Goal: Check status: Check status

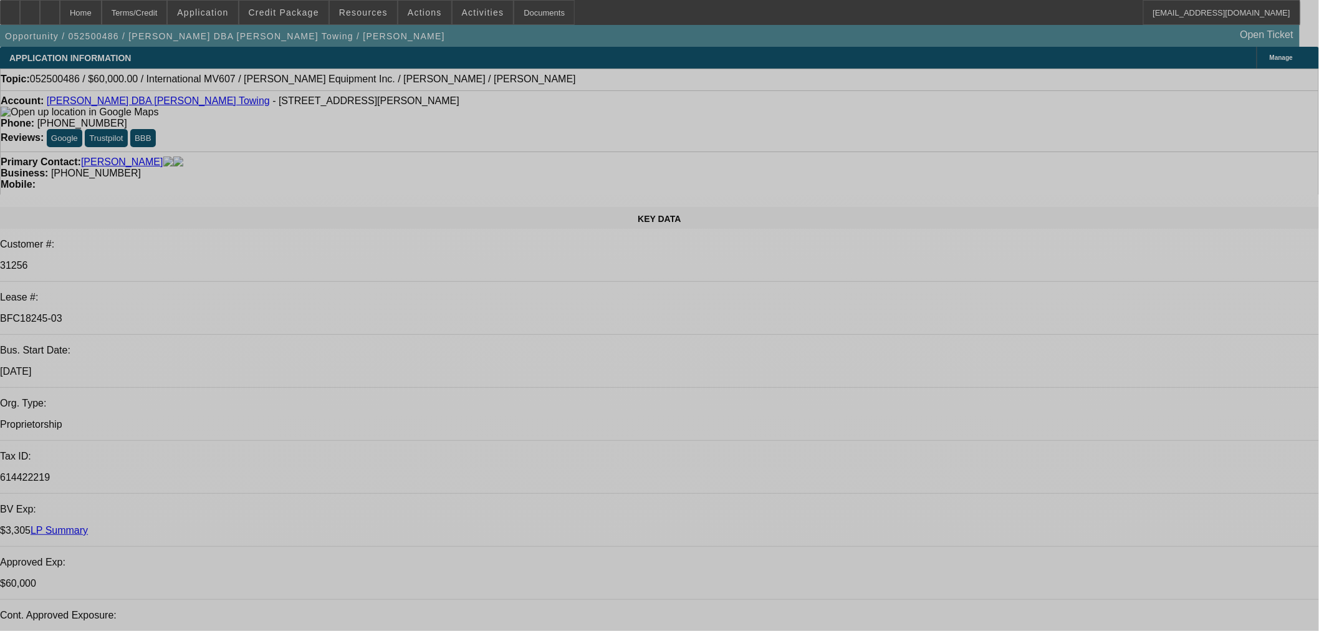
select select "0"
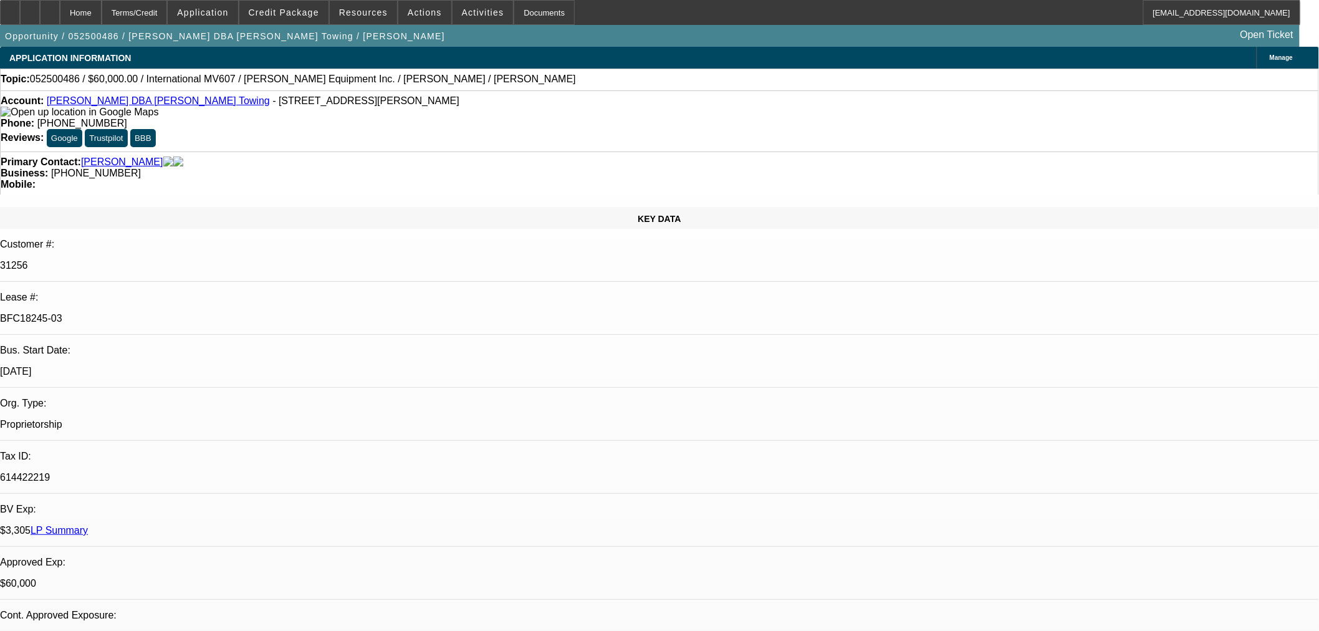
select select "2"
select select "0.1"
select select "4"
select select "0"
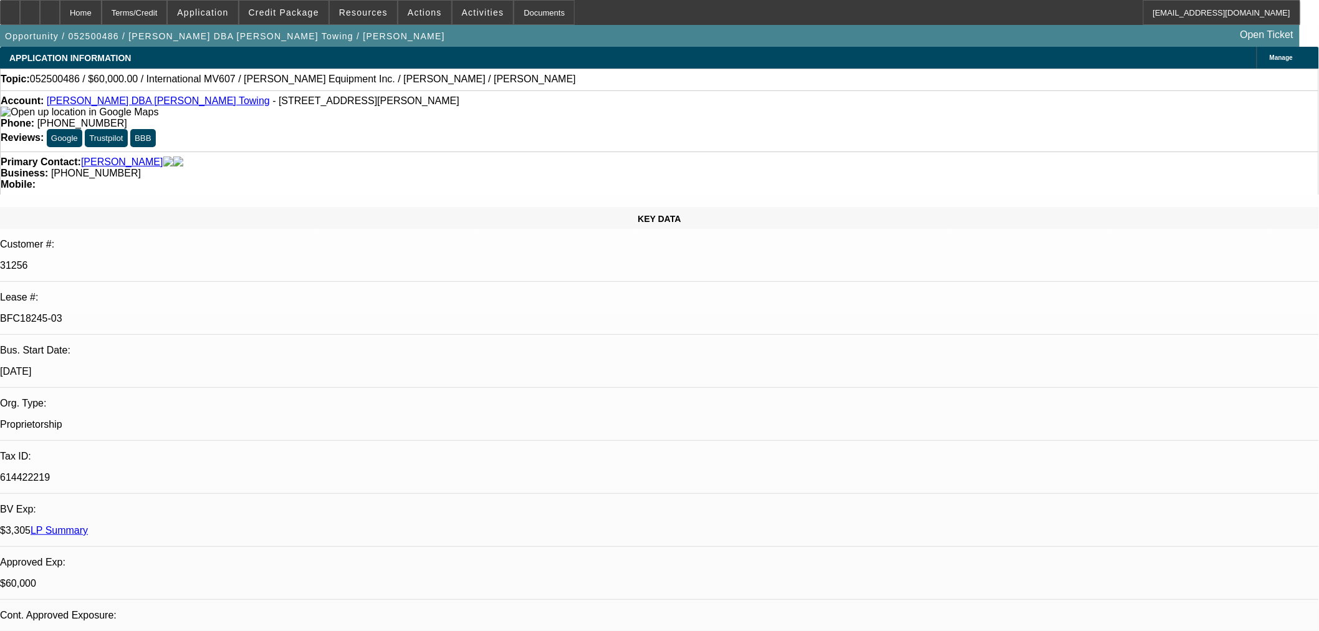
select select "2"
select select "0.1"
select select "4"
select select "0"
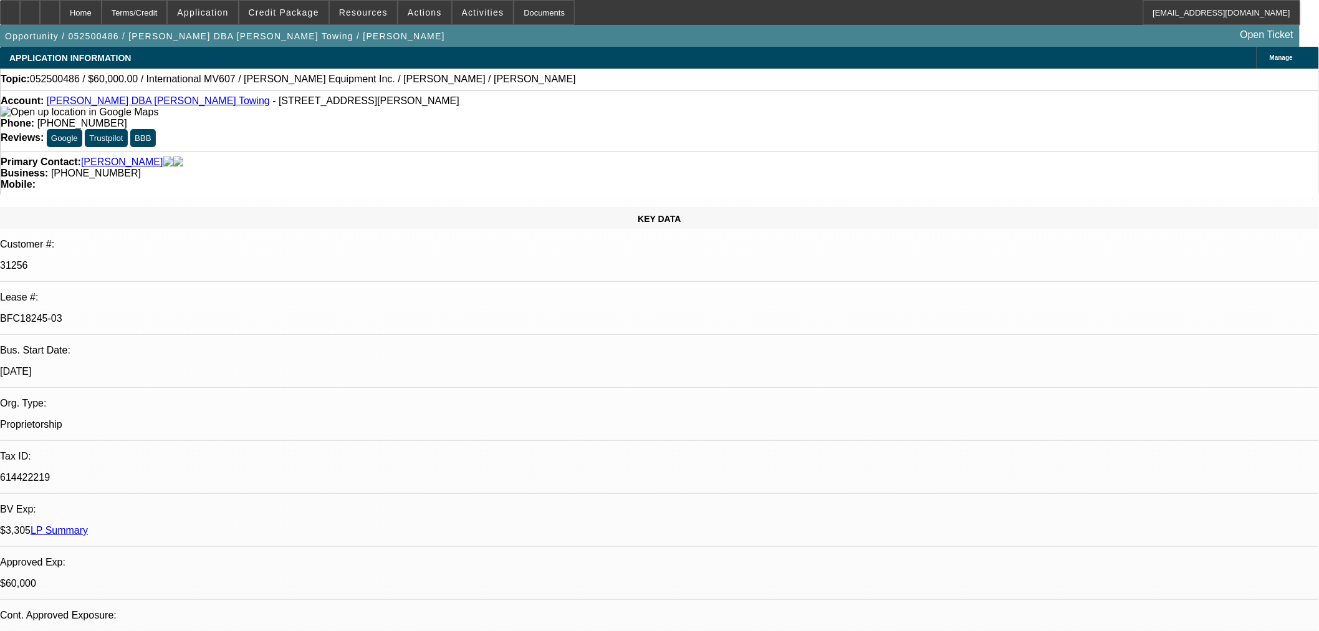
select select "2"
select select "0.1"
select select "4"
select select "0"
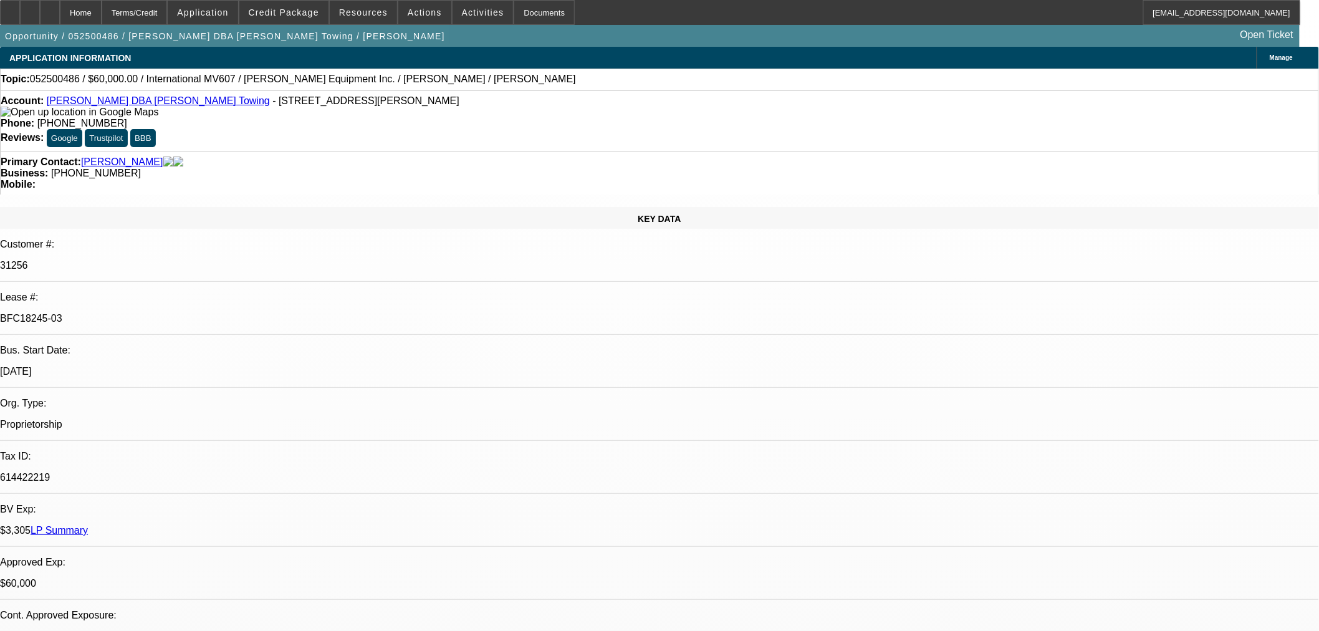
select select "0"
select select "3"
select select "0.1"
select select "4"
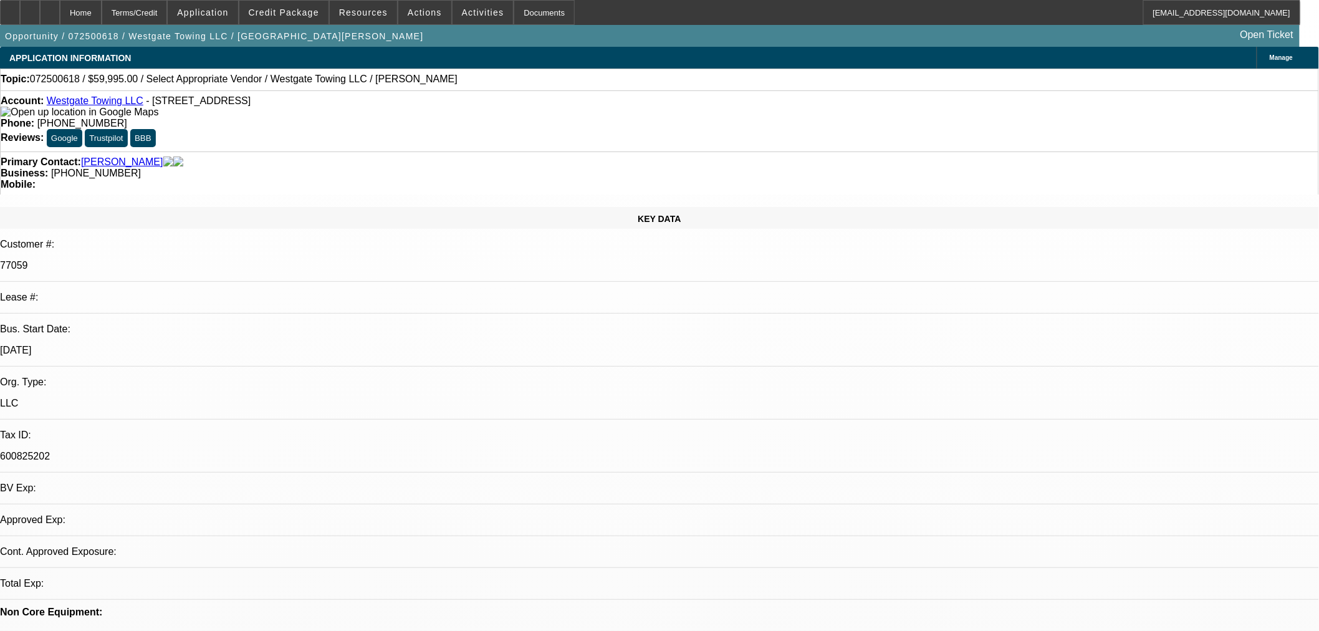
select select "0"
select select "2"
select select "0.1"
select select "4"
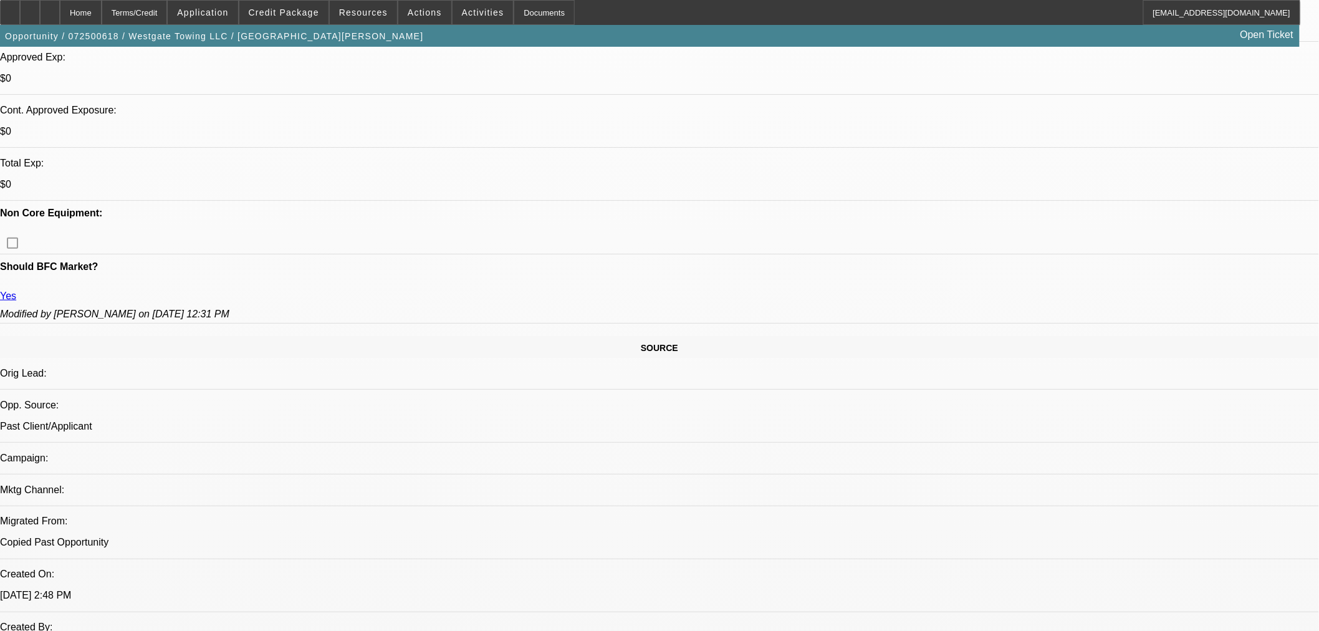
scroll to position [484, 0]
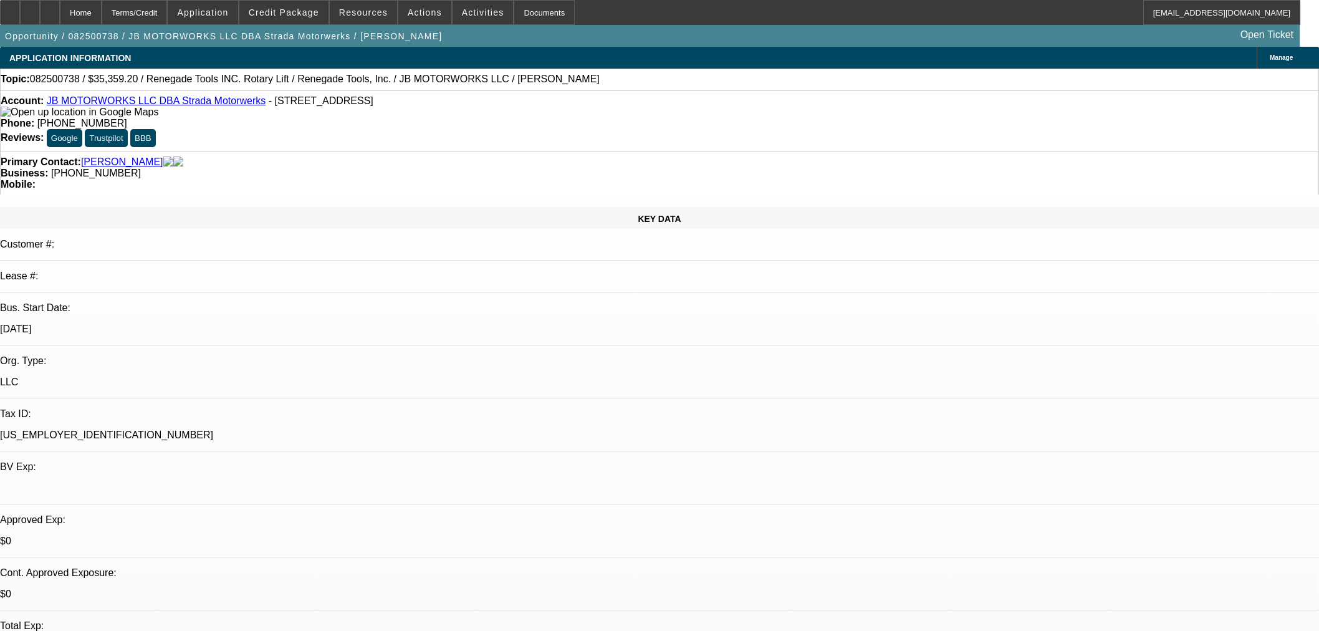
select select "0"
select select "3"
select select "0.1"
select select "4"
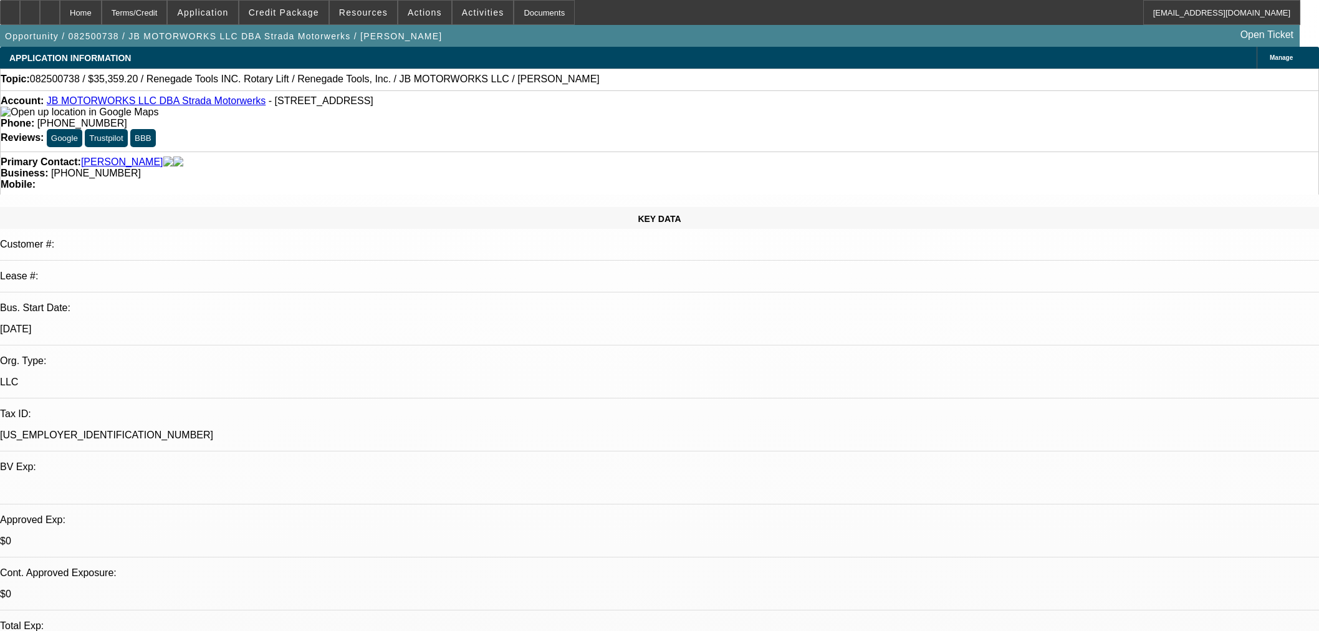
select select "0"
select select "3"
select select "0.1"
select select "4"
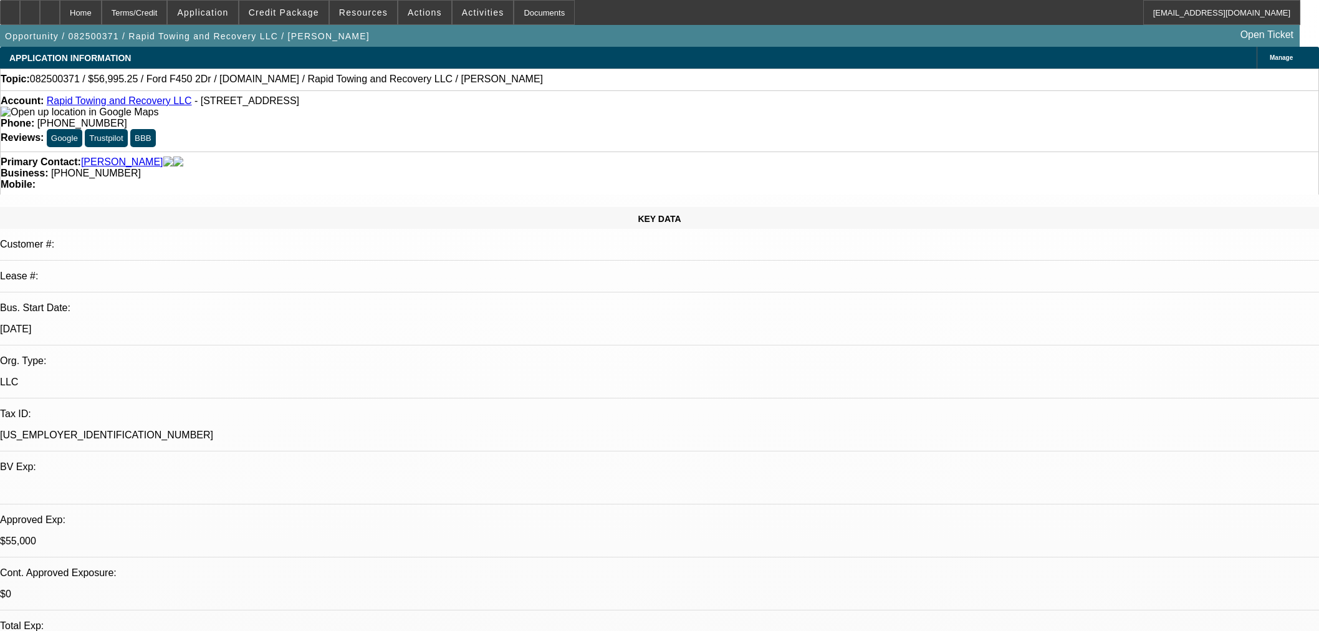
select select "2"
select select "0"
select select "6"
select select "2"
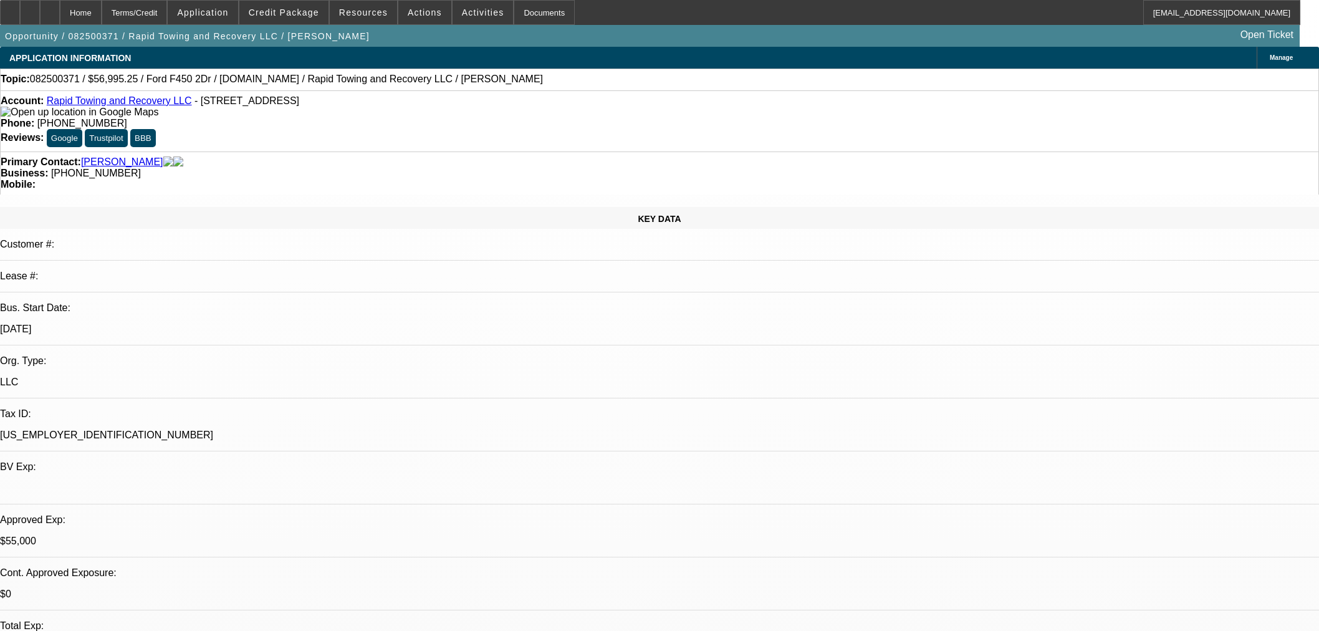
select select "2"
select select "0"
select select "6"
select select "0"
select select "2"
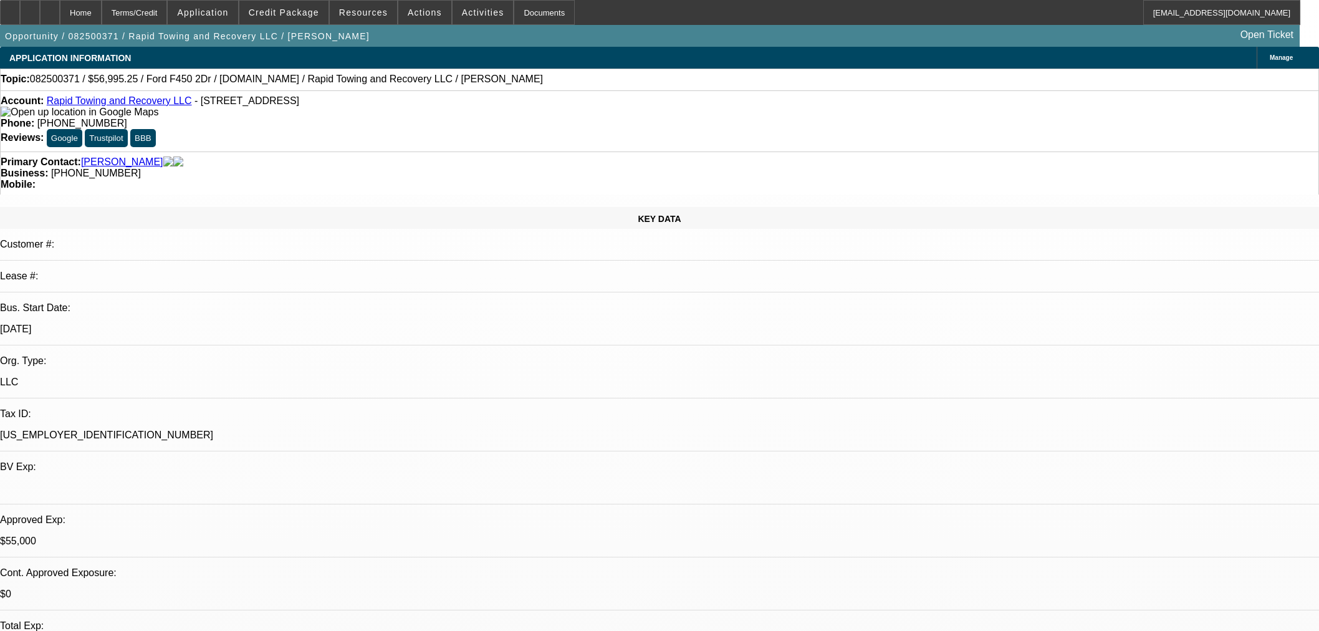
select select "2"
select select "0"
select select "6"
select select "0"
select select "2"
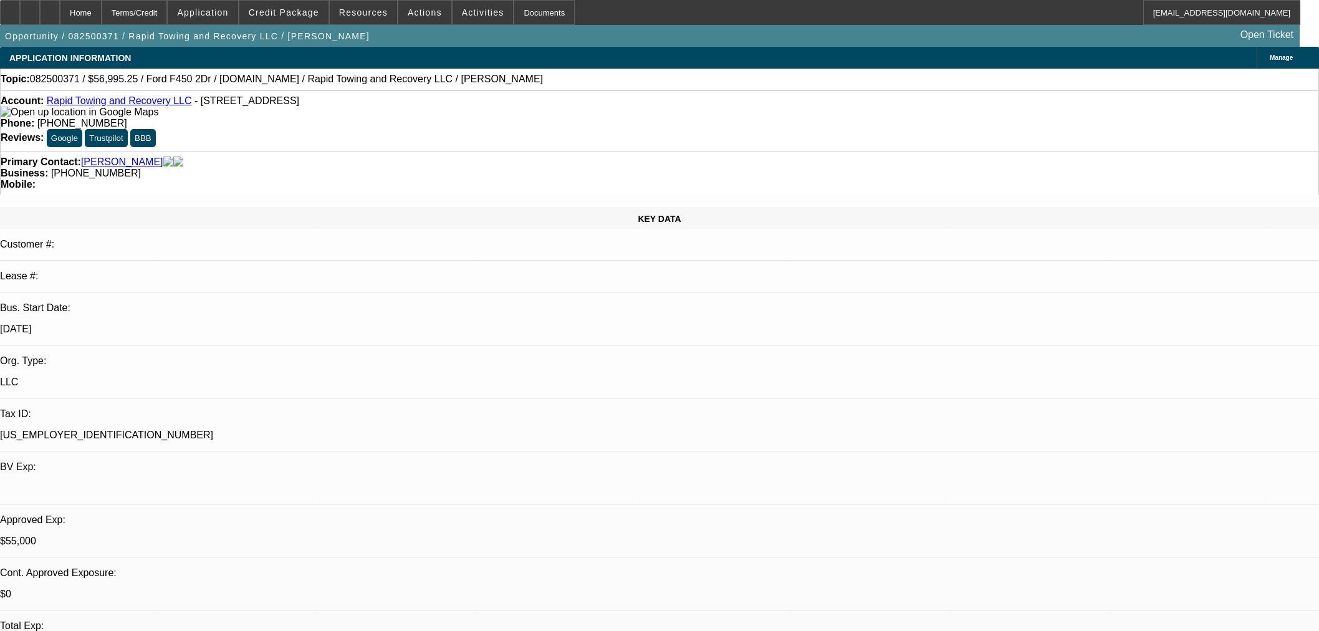
select select "2"
select select "0"
select select "6"
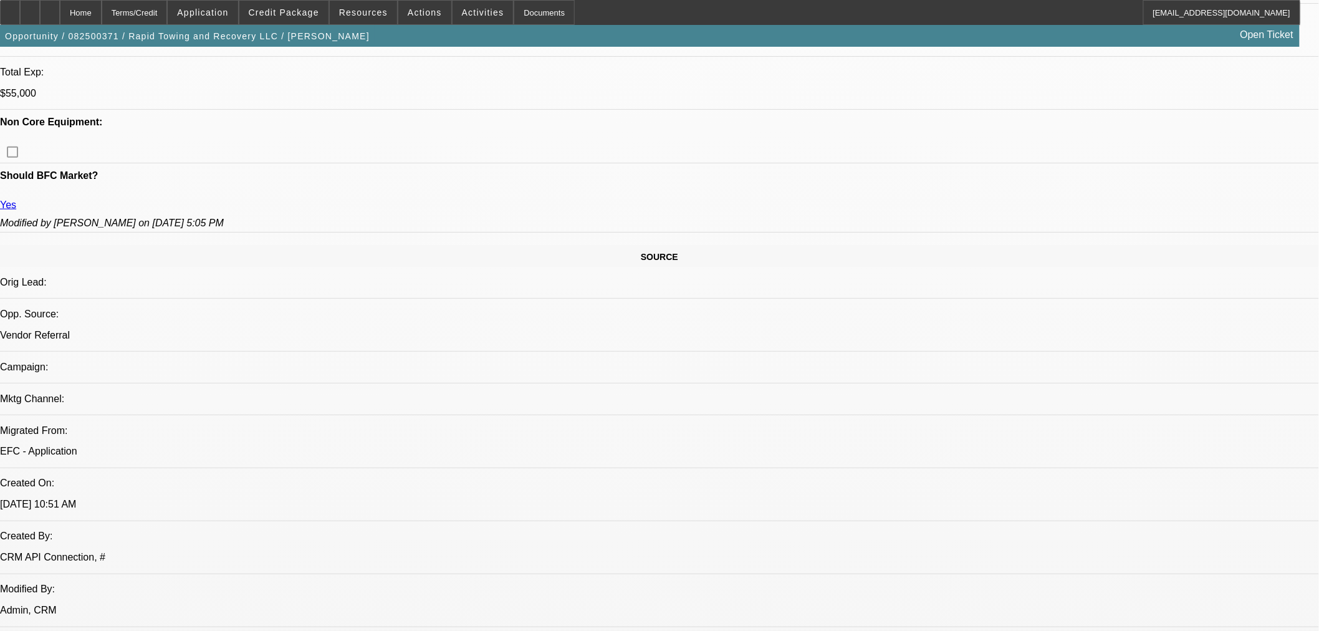
scroll to position [277, 0]
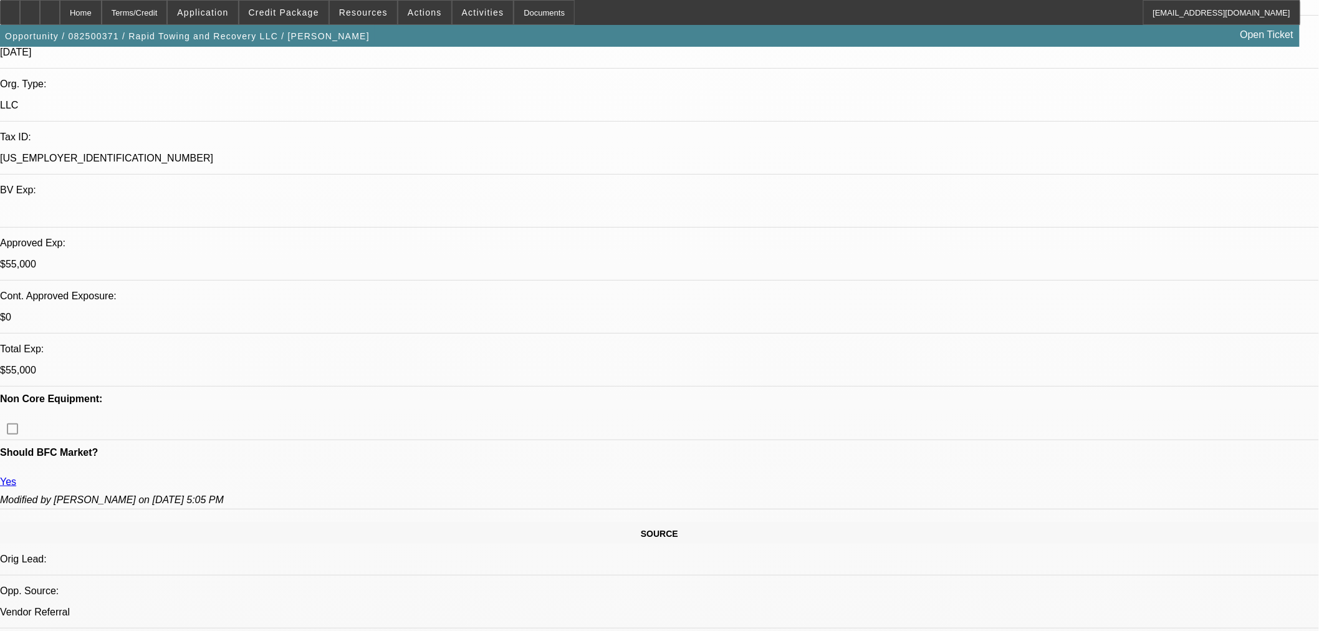
click at [325, 11] on span at bounding box center [283, 13] width 89 height 30
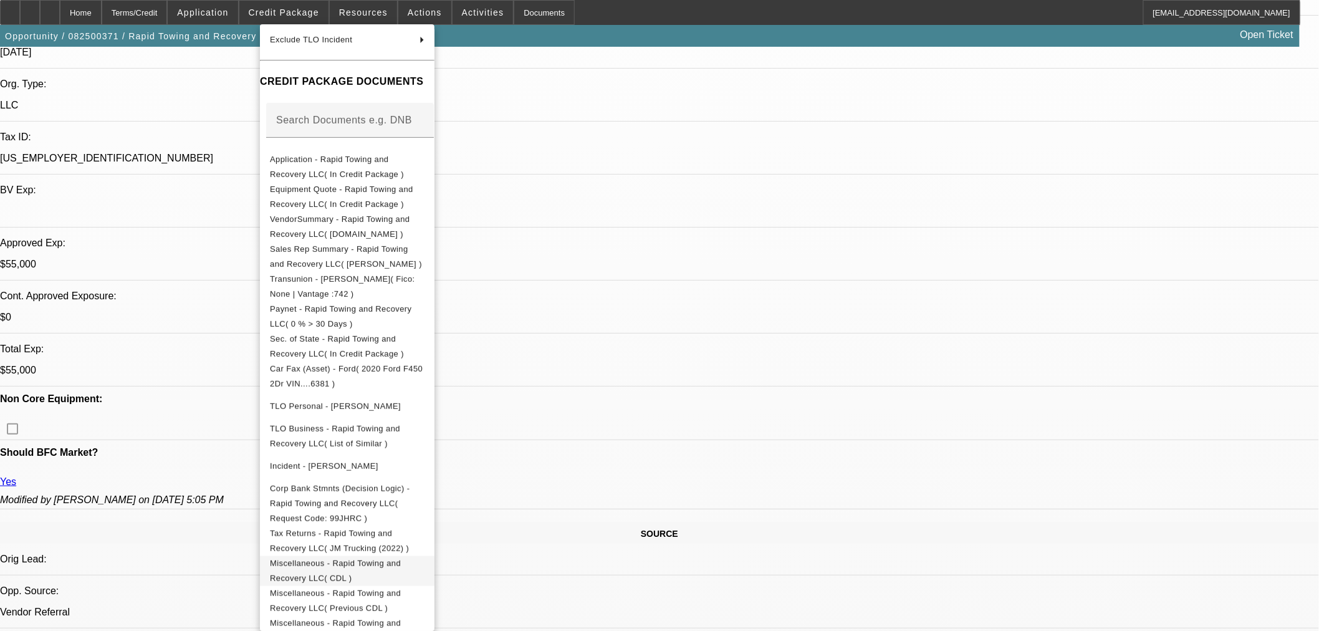
scroll to position [219, 0]
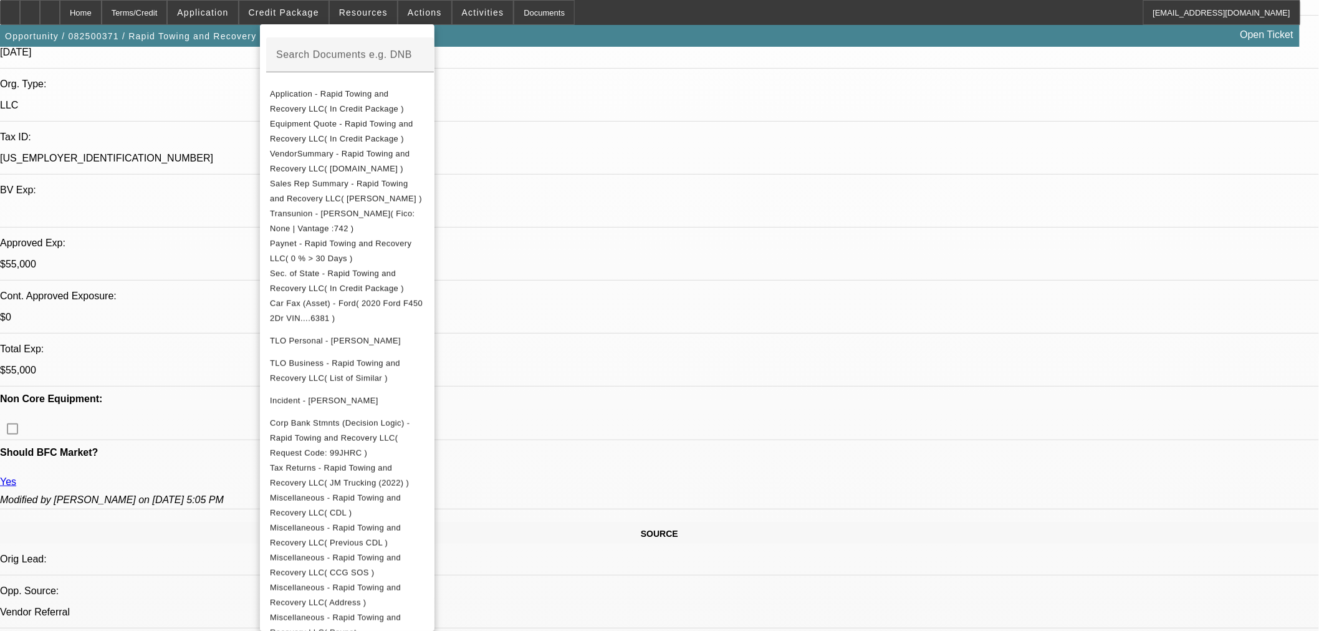
click at [705, 103] on div at bounding box center [659, 315] width 1319 height 631
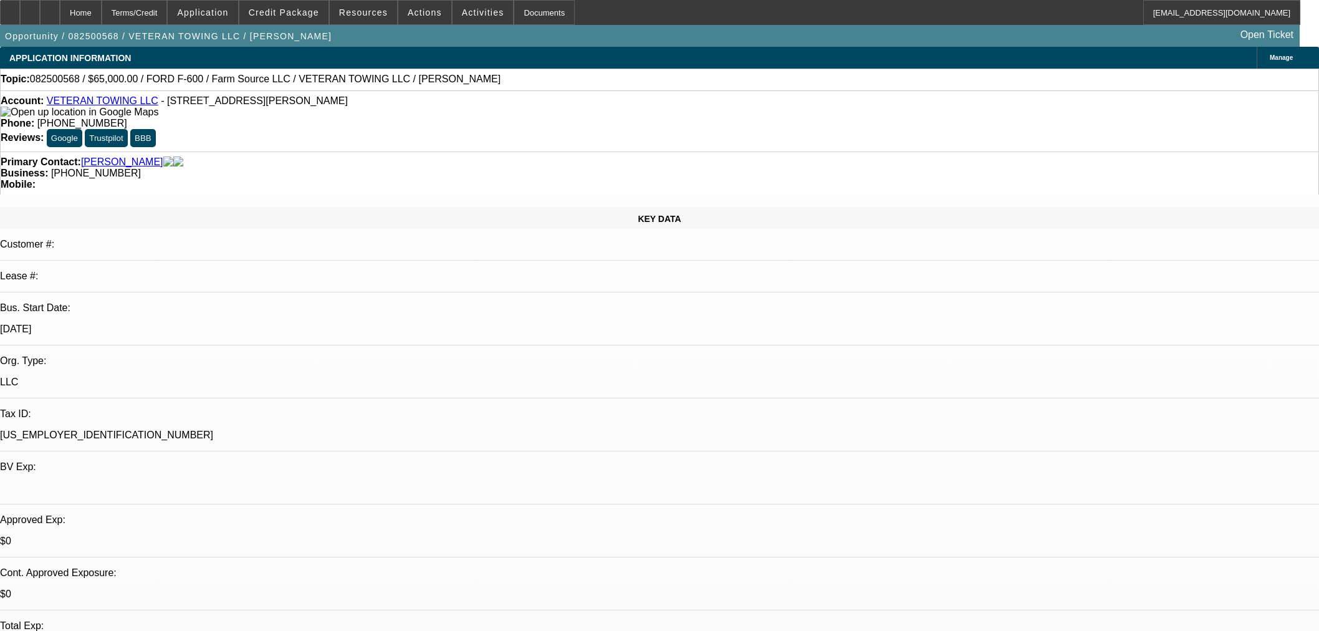
select select "0"
select select "6"
select select "0"
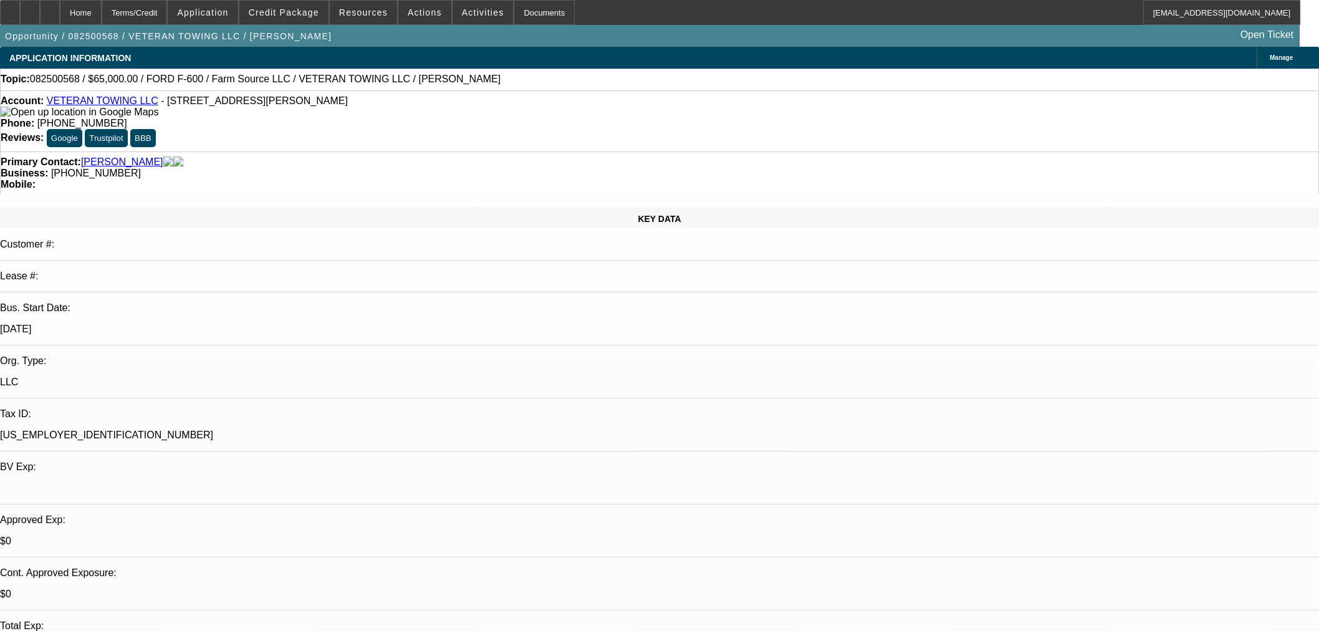
select select "0"
select select "6"
select select "0"
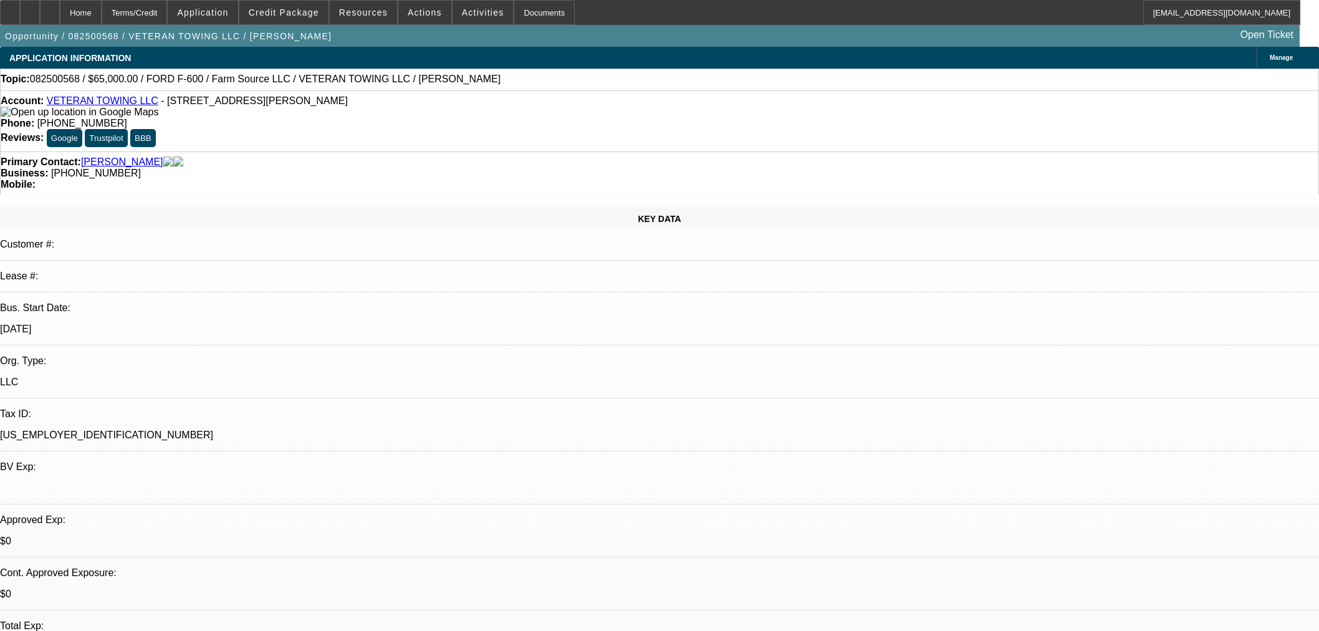
select select "0"
select select "6"
select select "0"
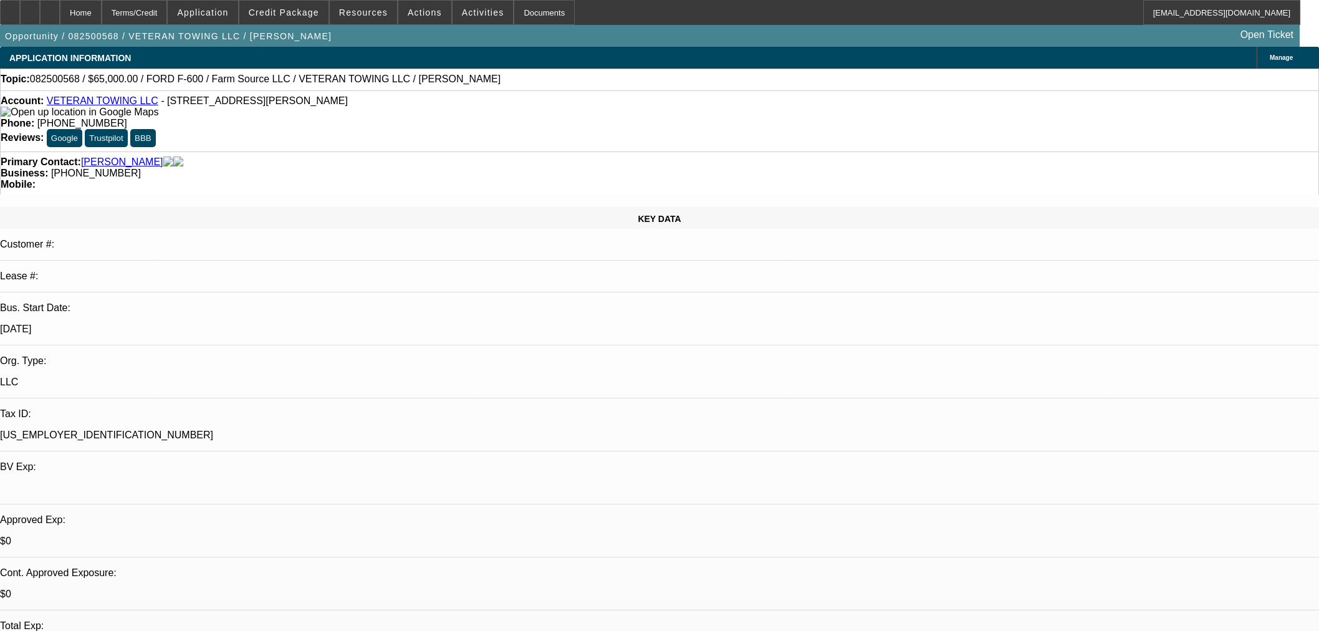
select select "6"
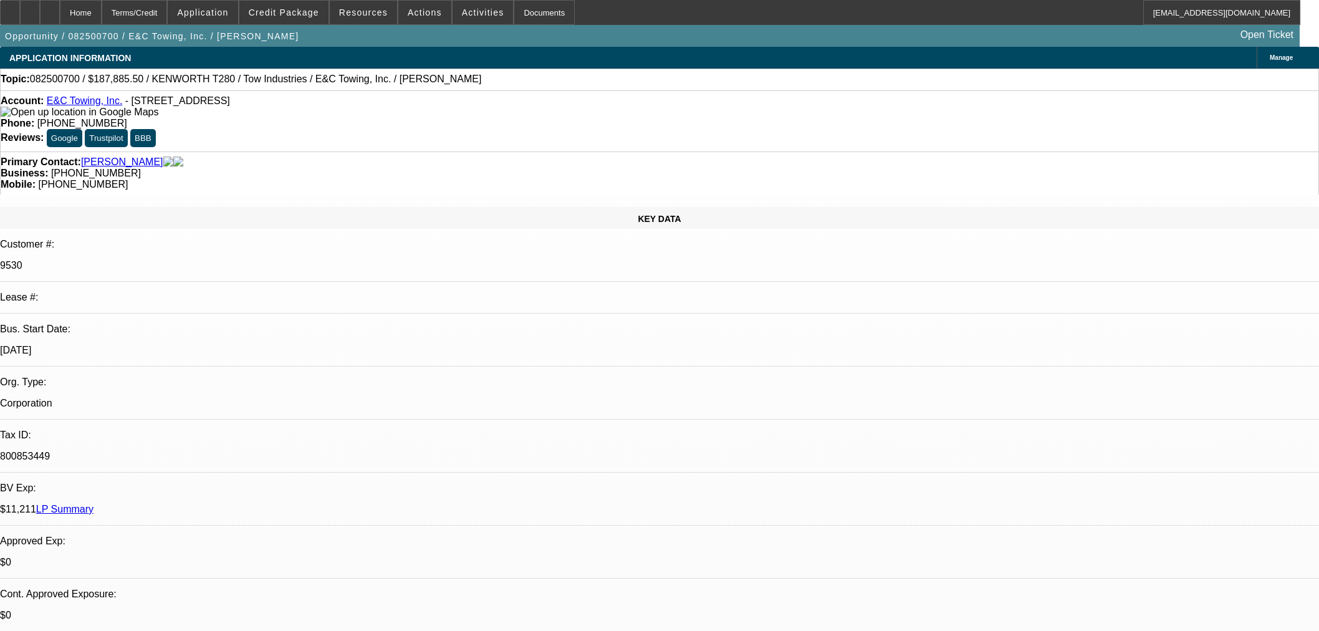
select select "0"
select select "2"
select select "0.1"
select select "4"
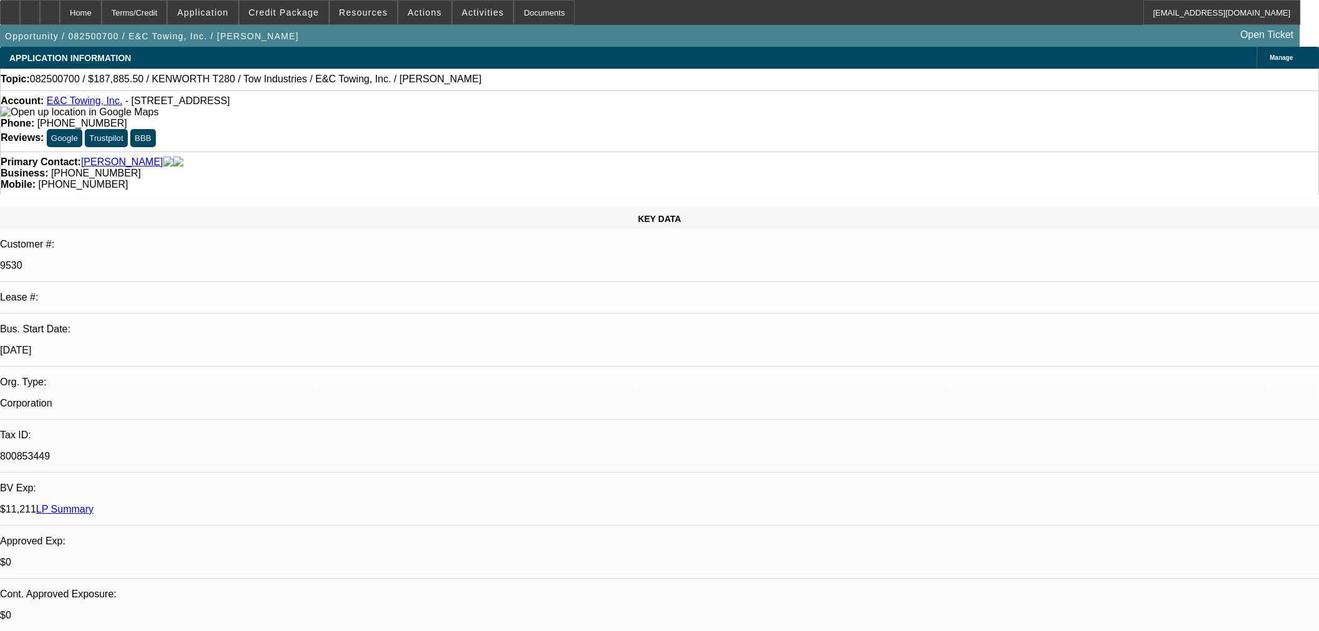
scroll to position [1454, 0]
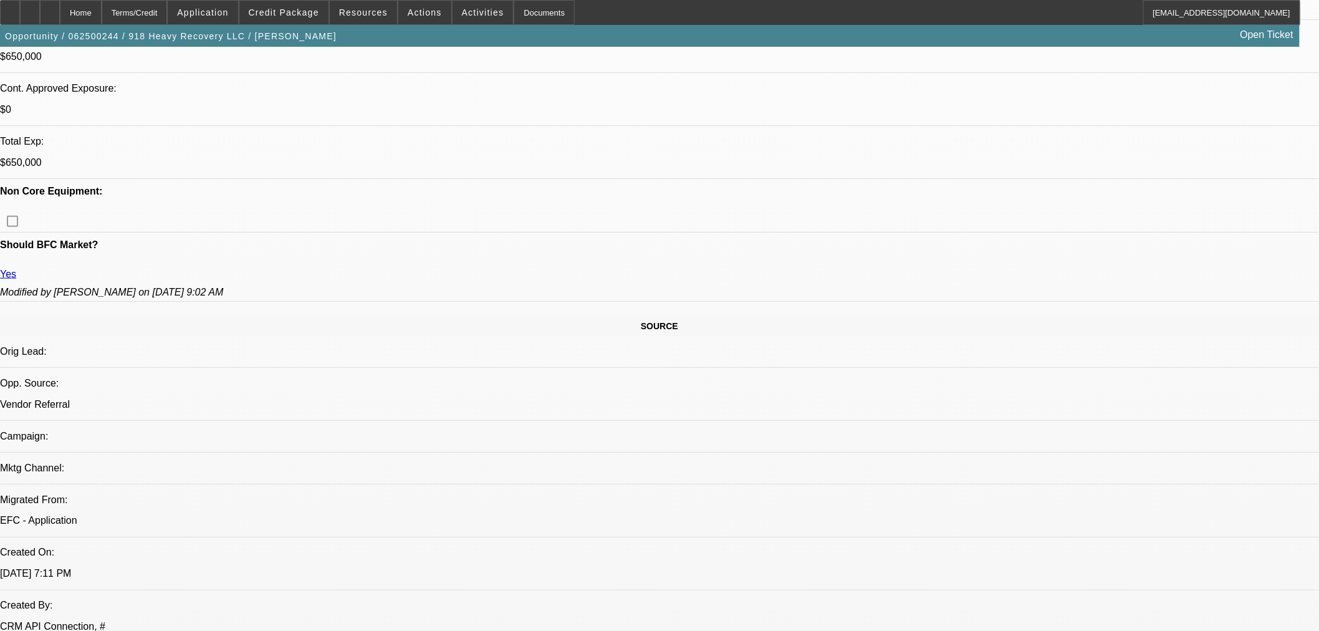
select select "0"
select select "2"
select select "0"
select select "6"
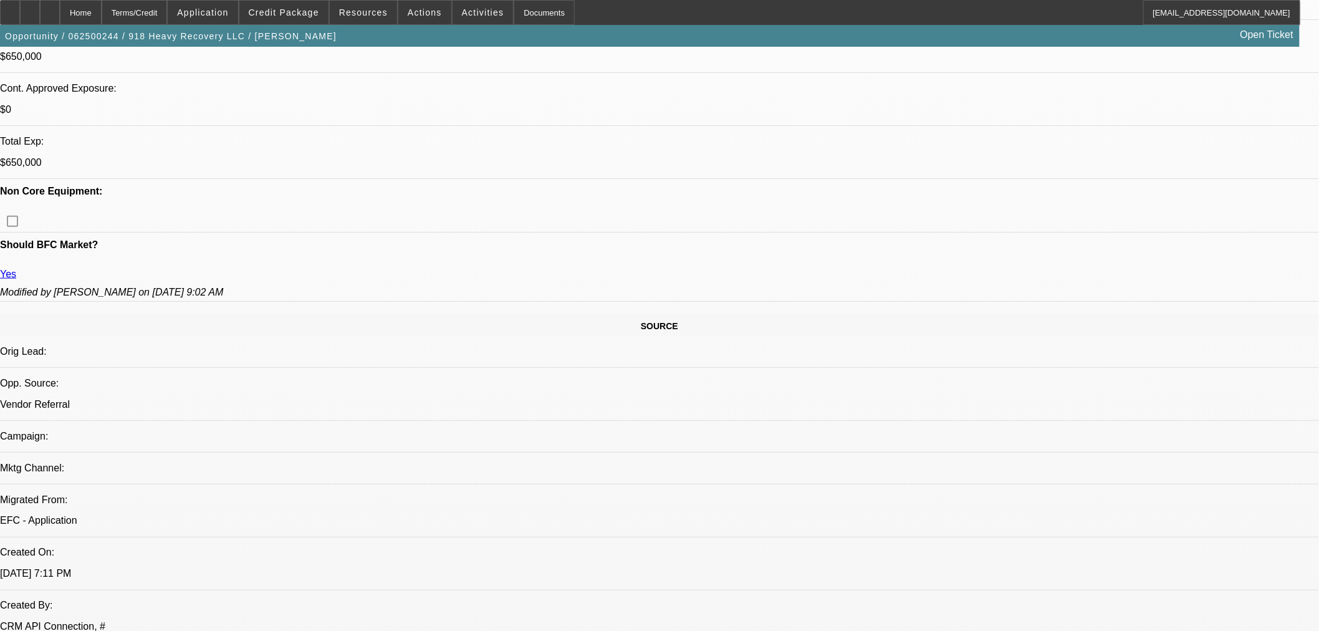
select select "0"
select select "2"
select select "0"
select select "6"
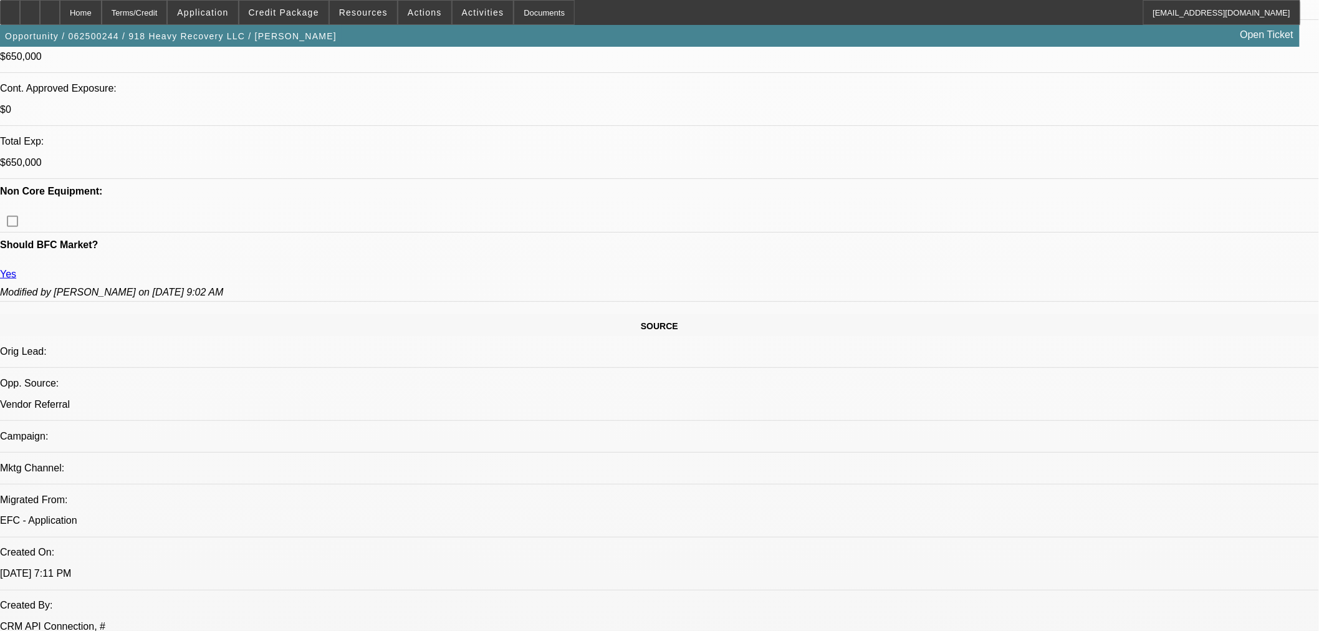
select select "0"
select select "2"
select select "0"
select select "6"
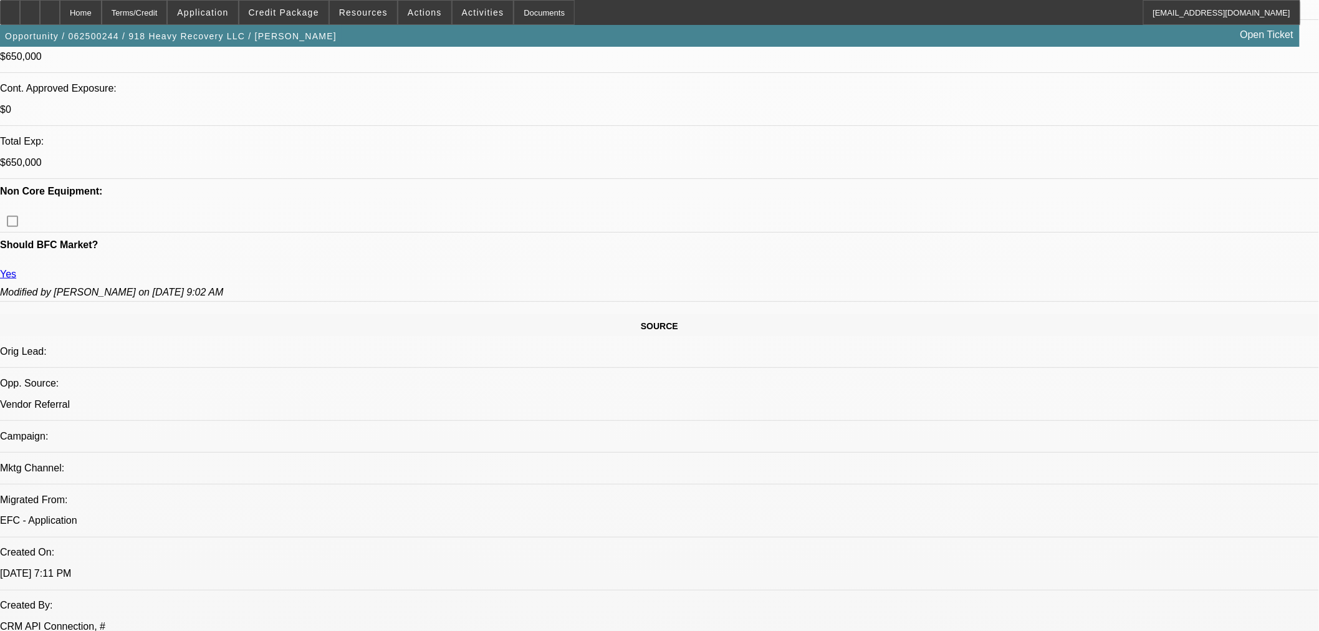
select select "0"
select select "2"
select select "0"
select select "6"
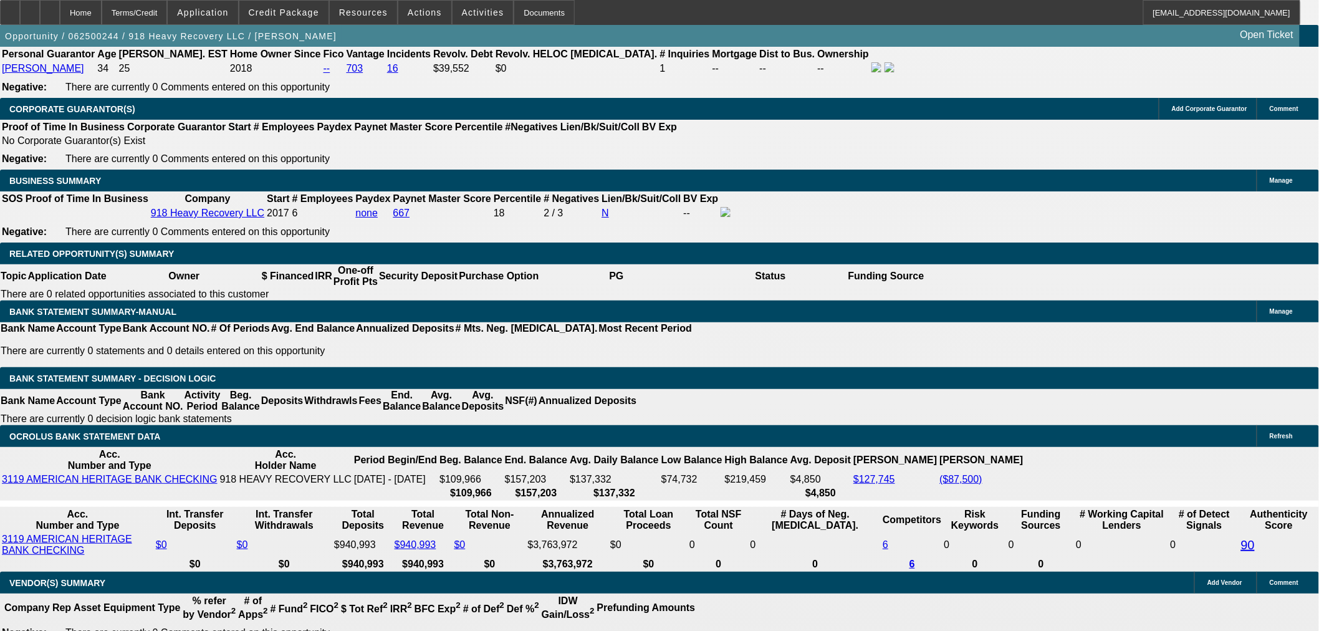
scroll to position [1888, 0]
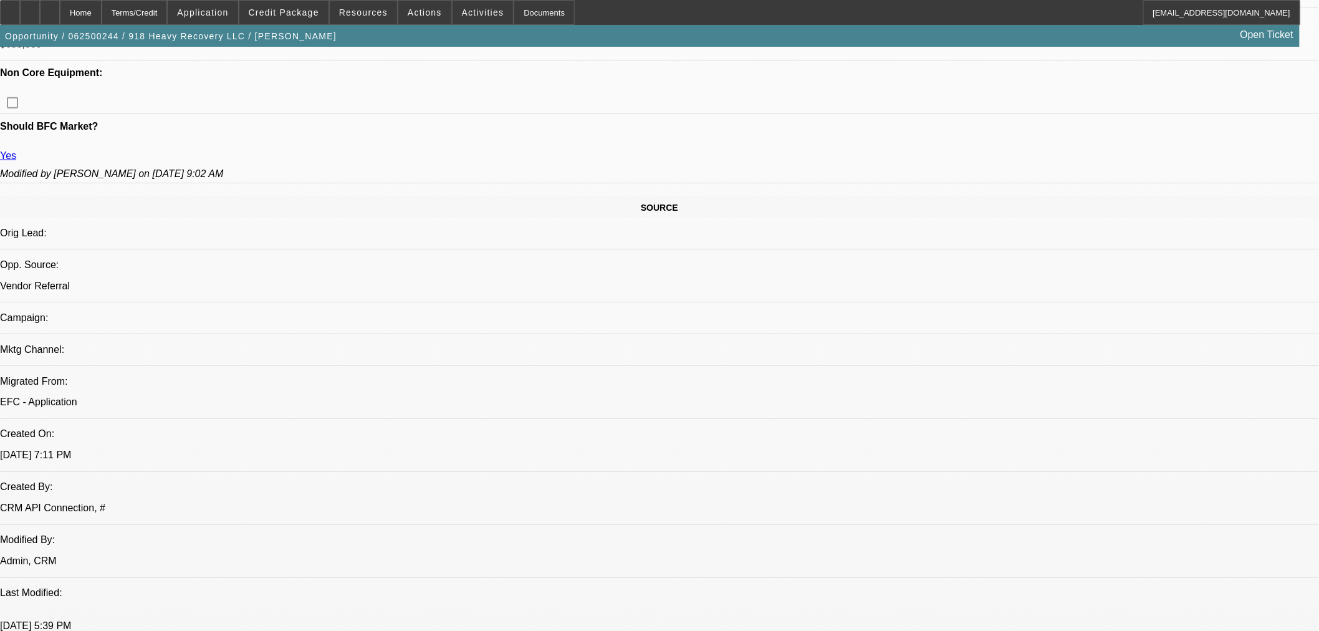
scroll to position [365, 0]
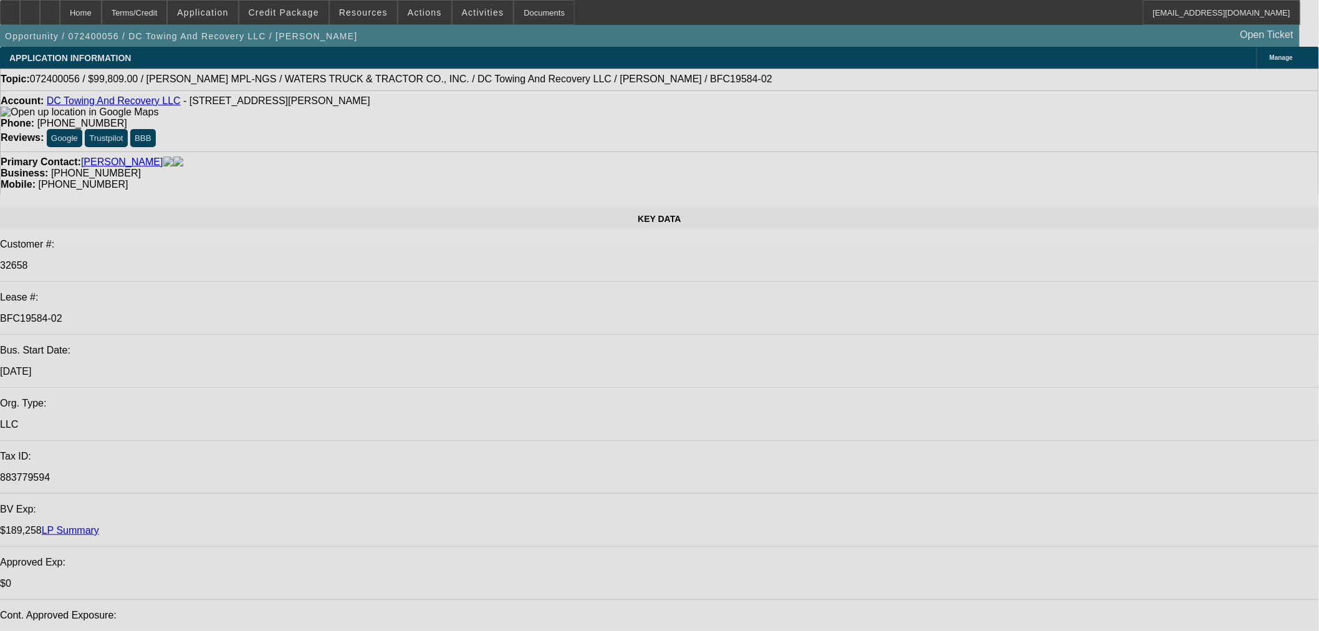
select select "0"
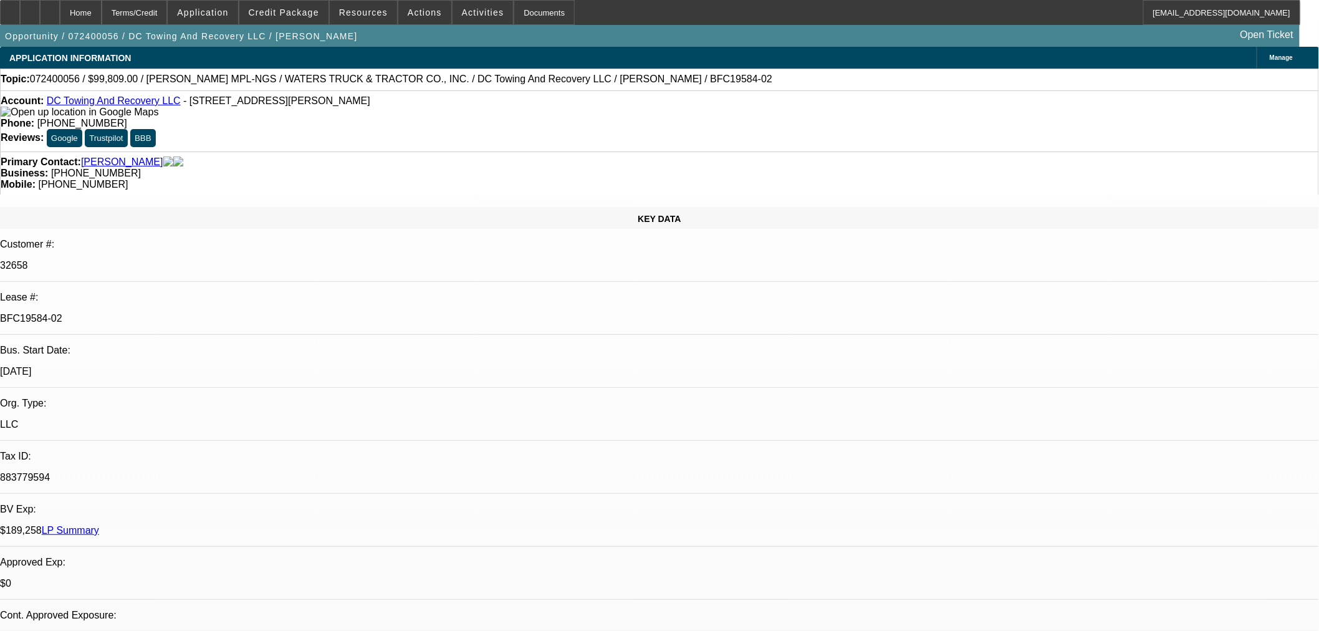
select select "2"
select select "0.1"
select select "4"
select select "0"
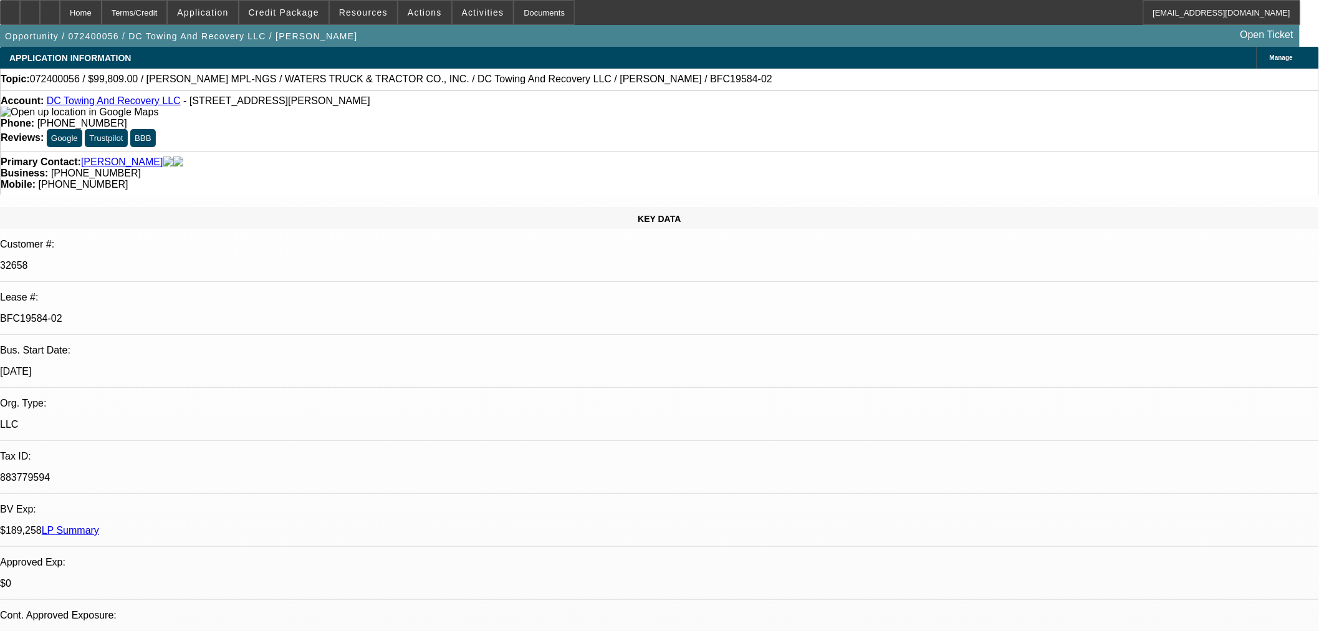
select select "2"
select select "0.1"
select select "4"
select select "0"
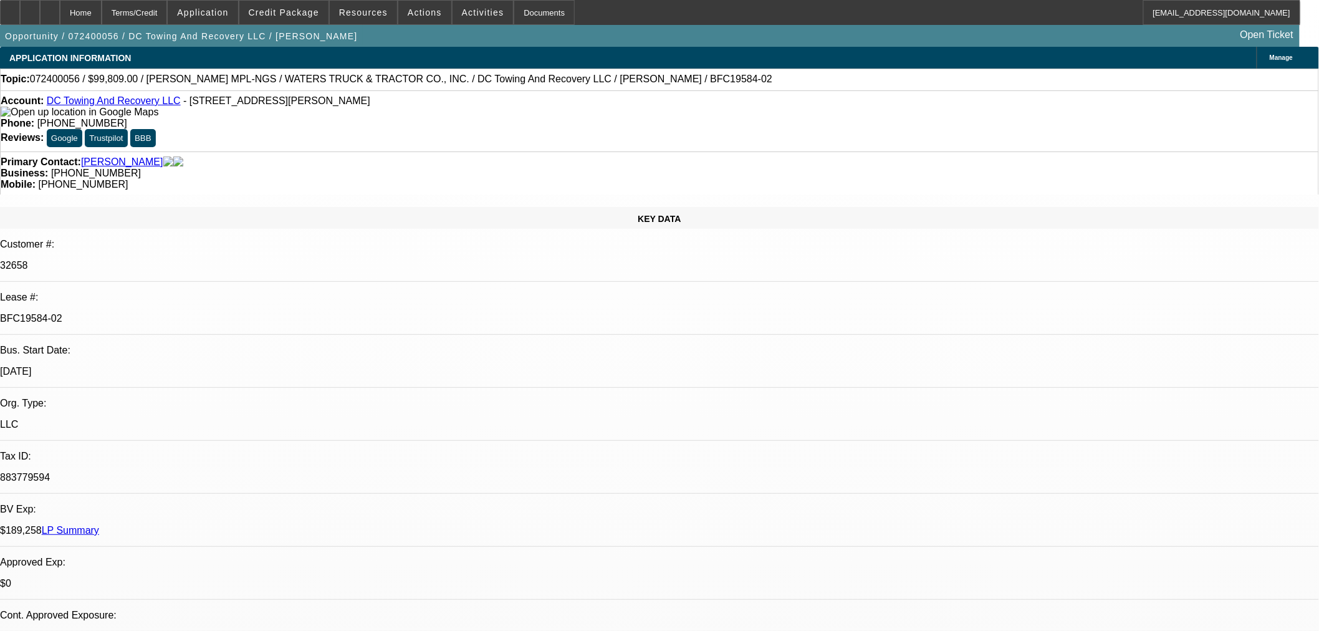
select select "2"
select select "0.1"
select select "4"
select select "0"
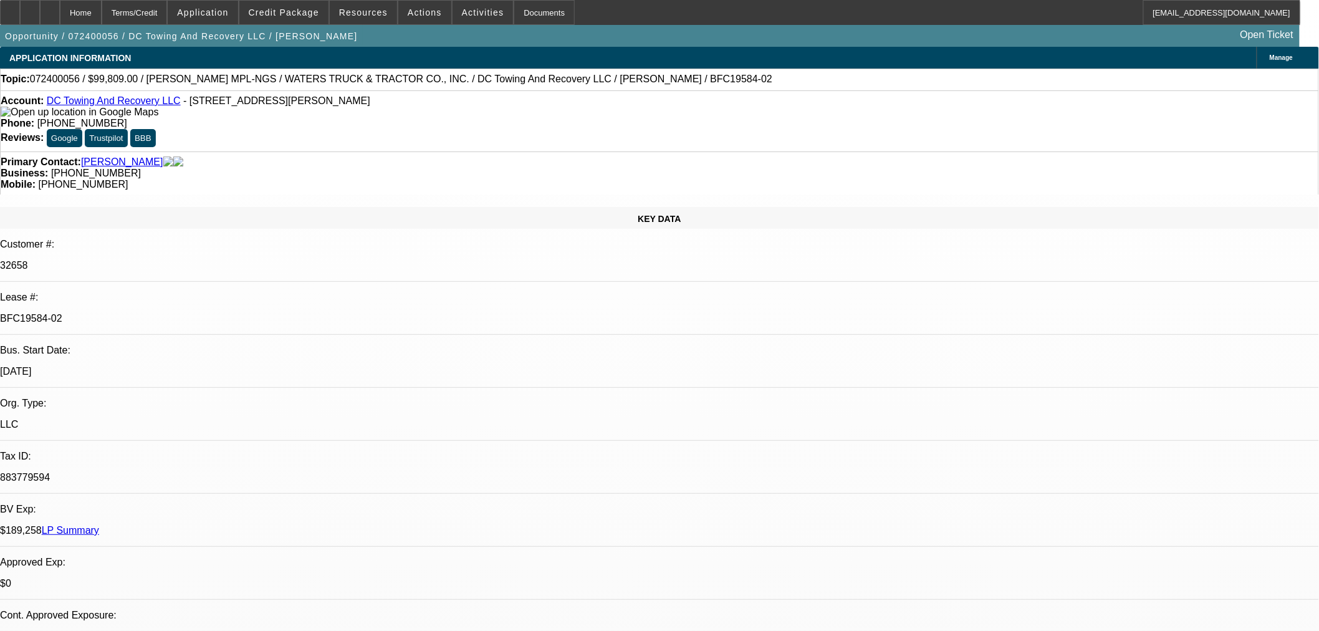
select select "0"
select select "6"
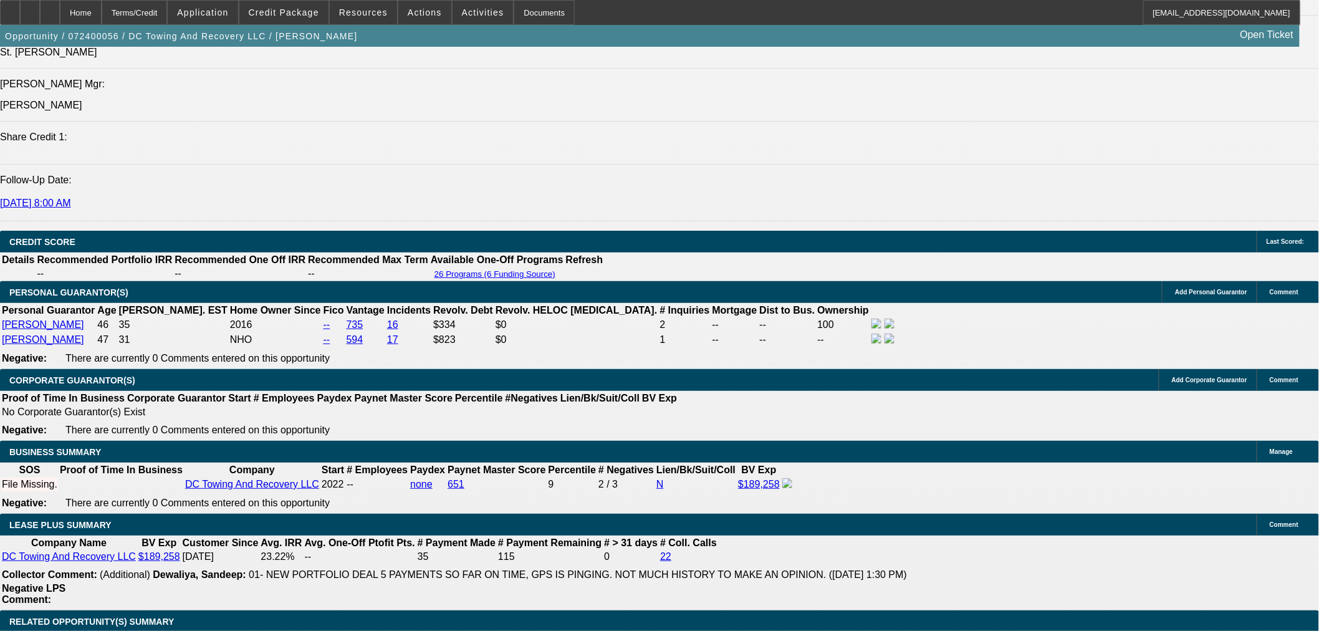
scroll to position [1939, 0]
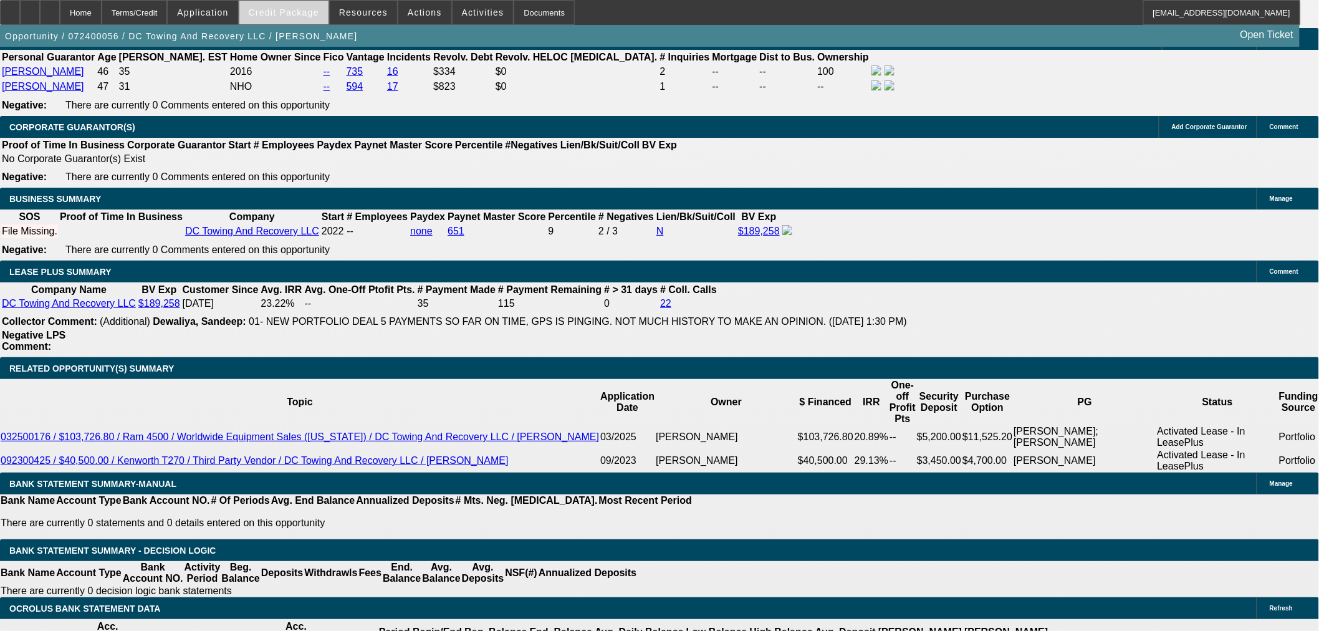
click at [280, 7] on span "Credit Package" at bounding box center [284, 12] width 70 height 10
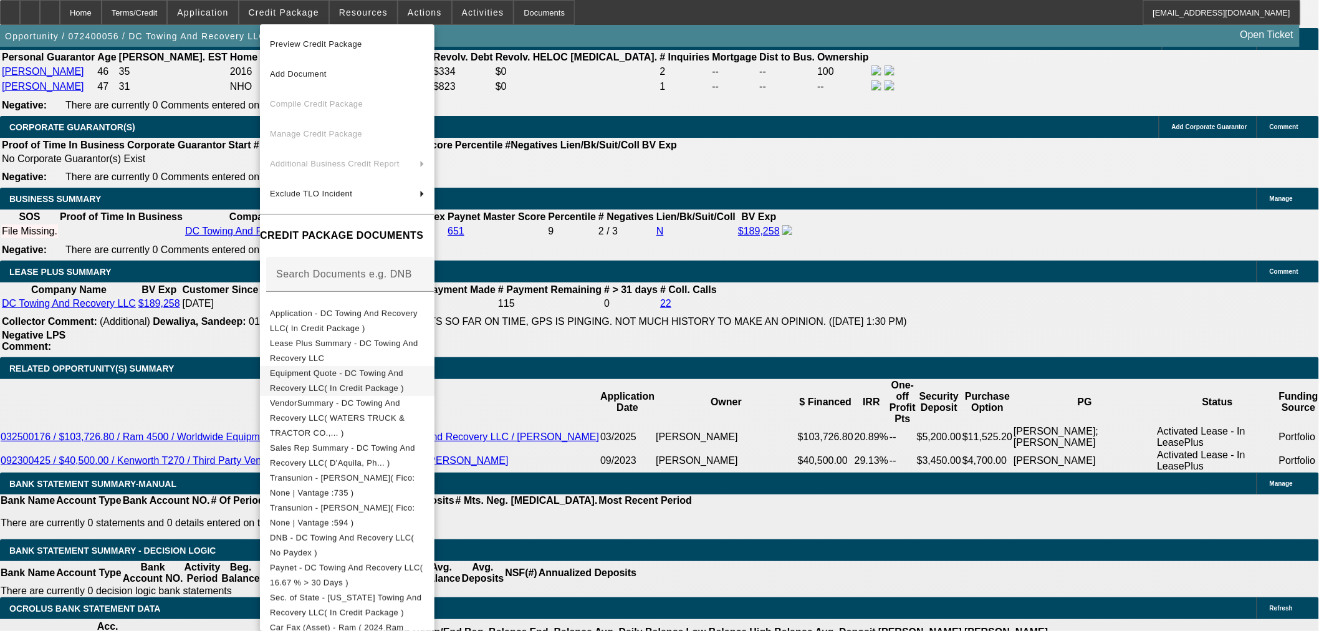
click at [404, 376] on span "Equipment Quote - DC Towing And Recovery LLC( In Credit Package )" at bounding box center [337, 380] width 134 height 24
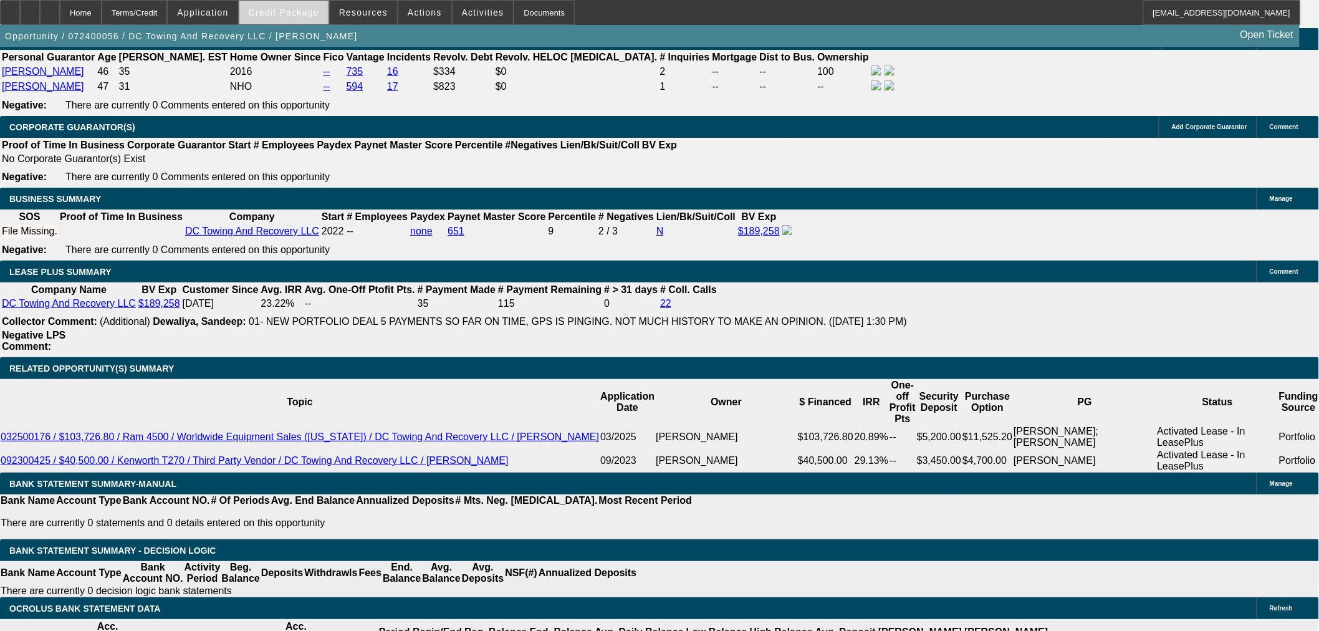
click at [287, 15] on span "Credit Package" at bounding box center [284, 12] width 70 height 10
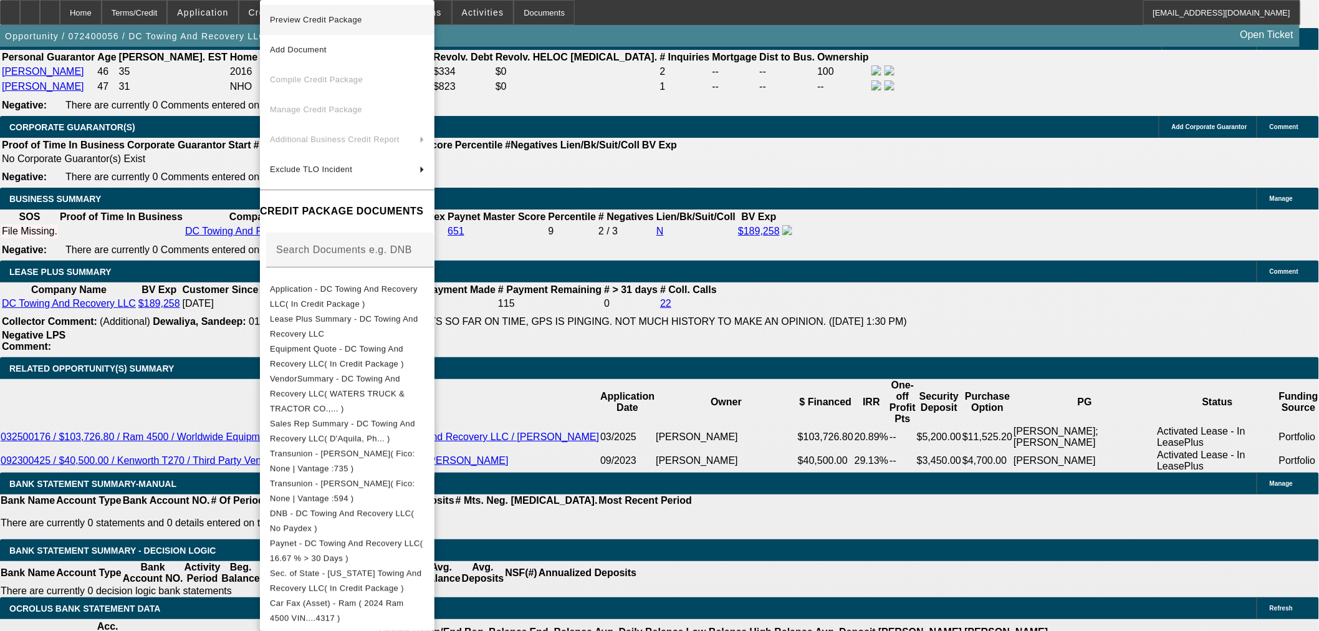
click at [303, 20] on span "Preview Credit Package" at bounding box center [316, 19] width 92 height 9
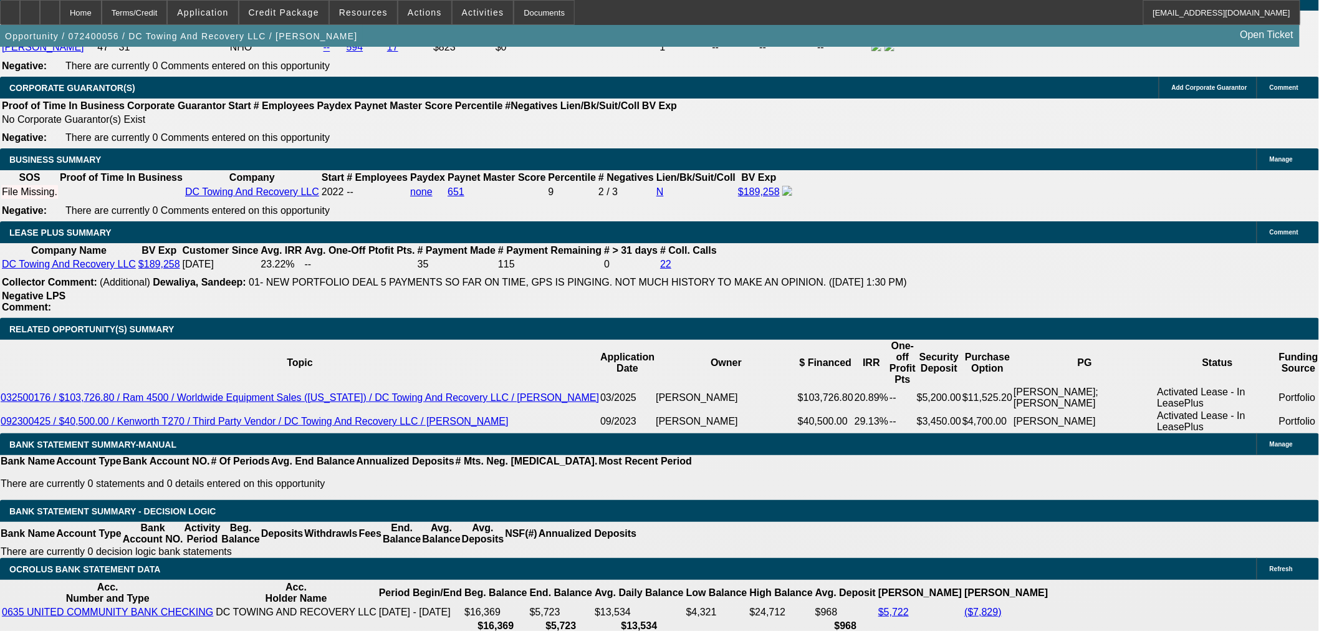
scroll to position [2008, 0]
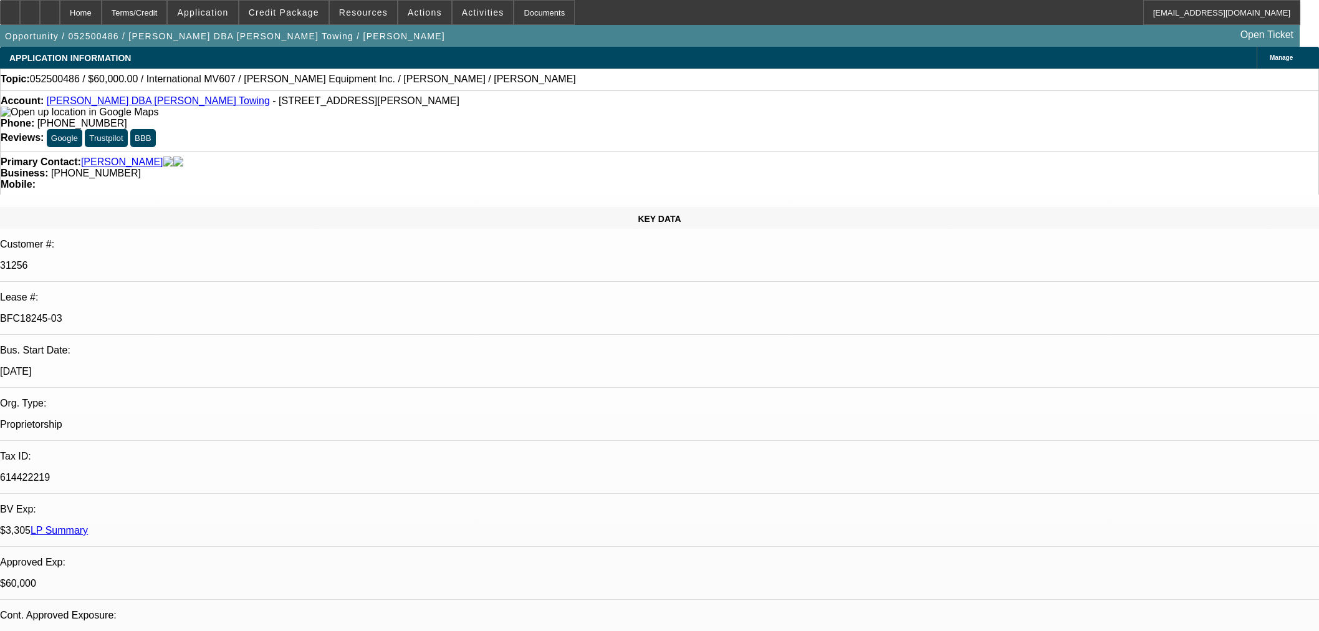
select select "0"
select select "2"
select select "0.1"
select select "4"
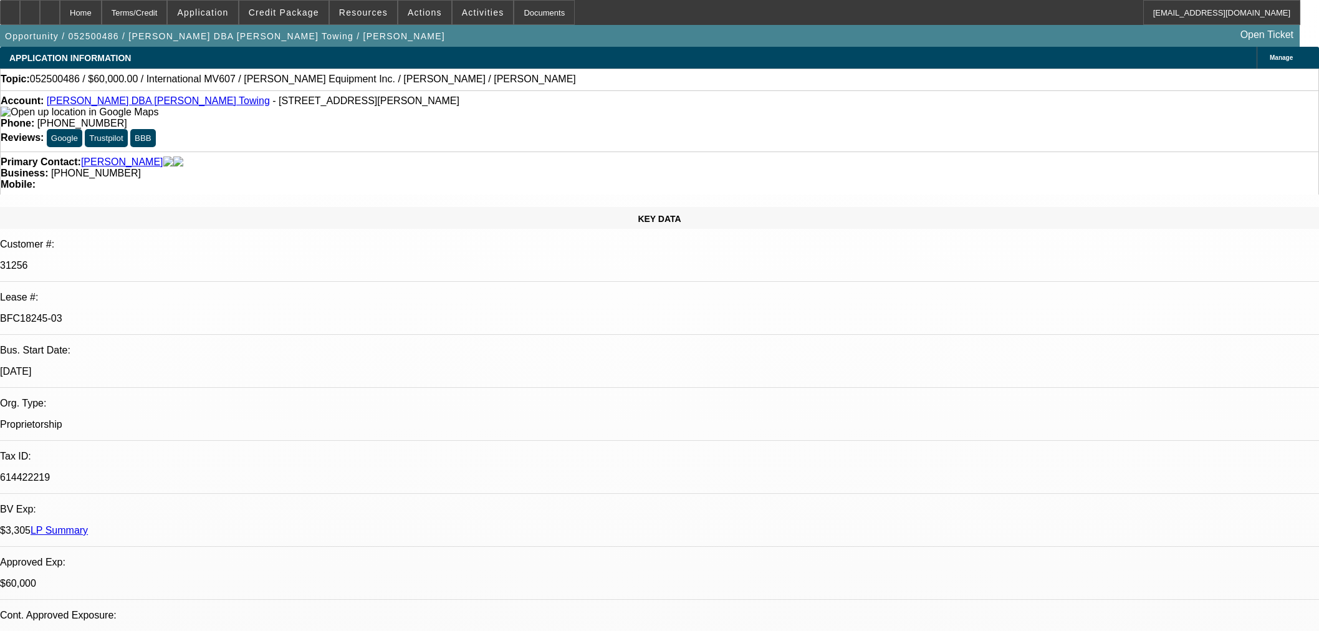
select select "0"
select select "2"
select select "0.1"
select select "4"
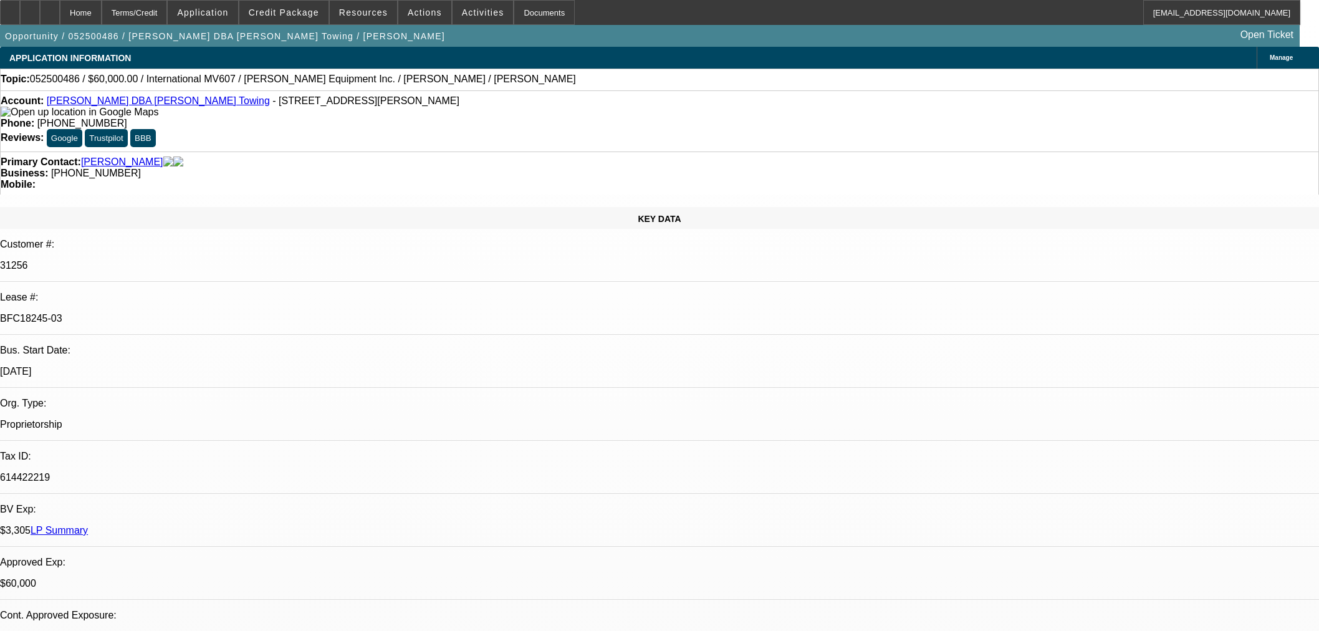
select select "0"
select select "2"
select select "0.1"
select select "4"
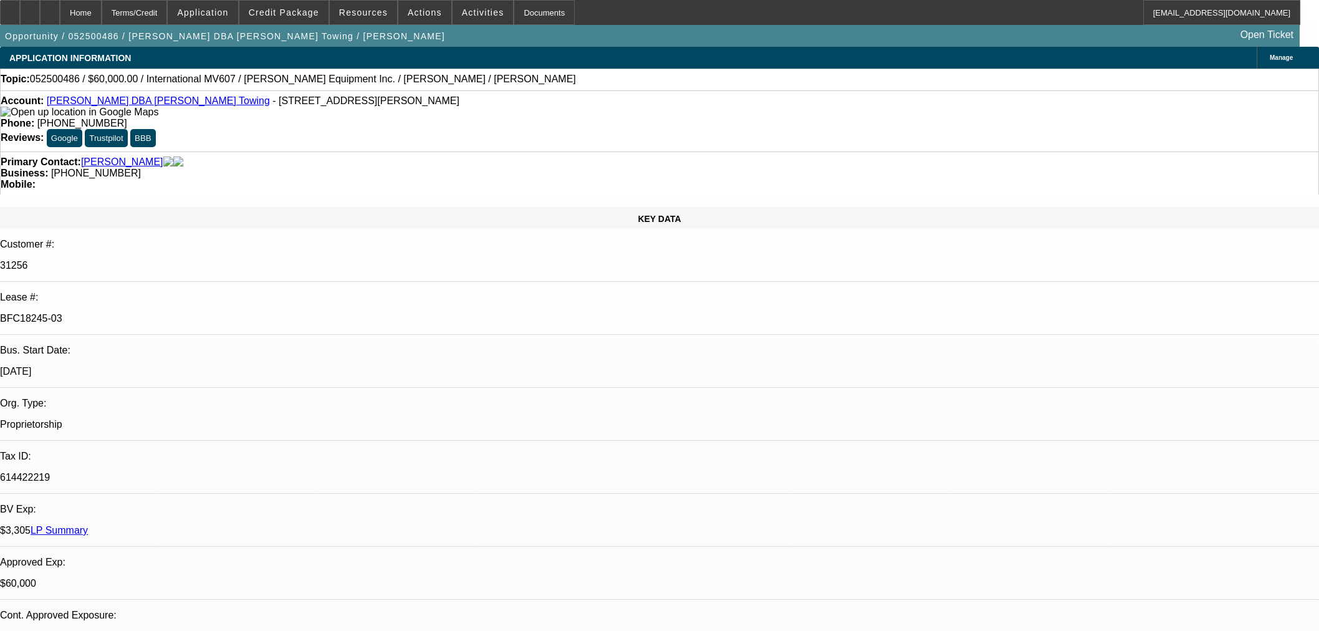
select select "0"
select select "3"
select select "0.1"
select select "4"
